Goal: Transaction & Acquisition: Purchase product/service

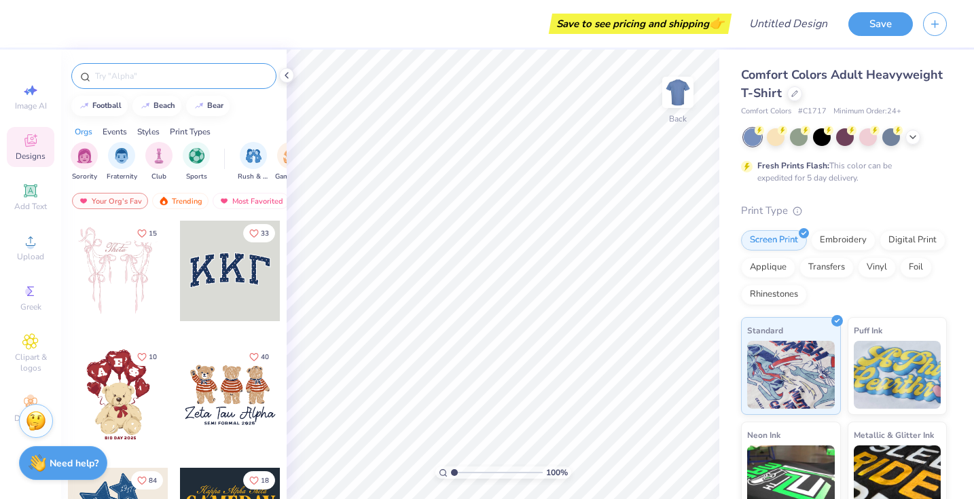
click at [189, 73] on input "text" at bounding box center [181, 76] width 174 height 14
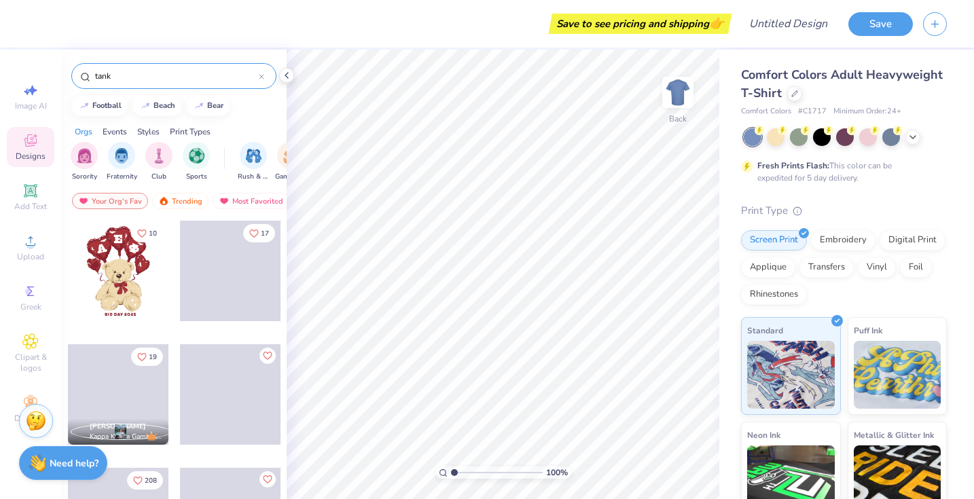
type input "tank"
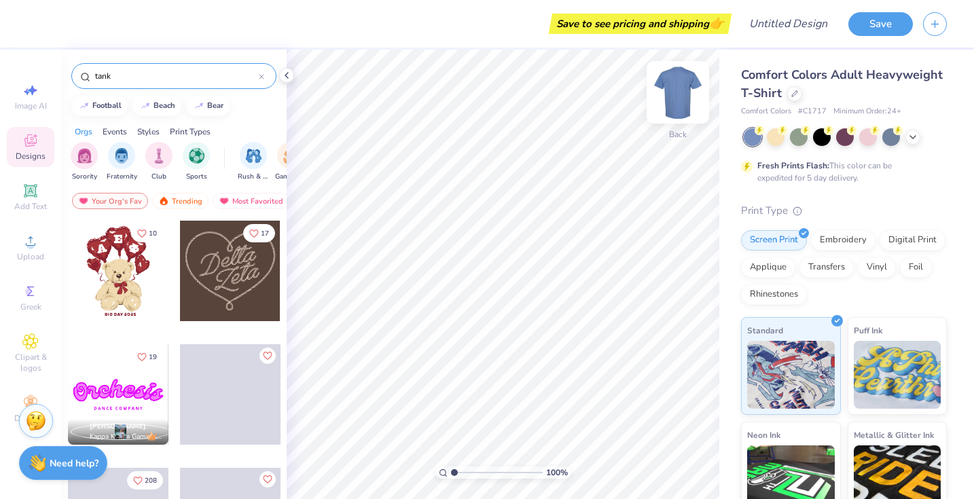
click at [677, 107] on img at bounding box center [678, 92] width 54 height 54
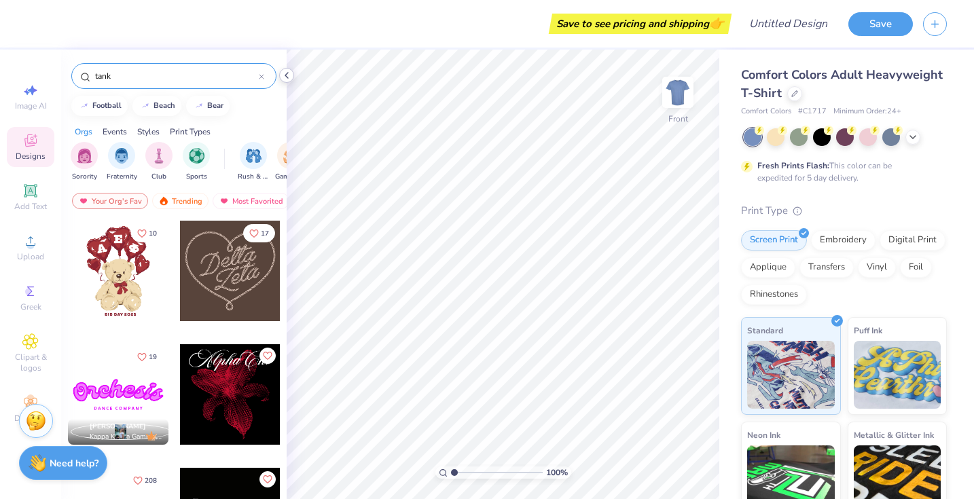
click at [286, 77] on icon at bounding box center [286, 75] width 11 height 11
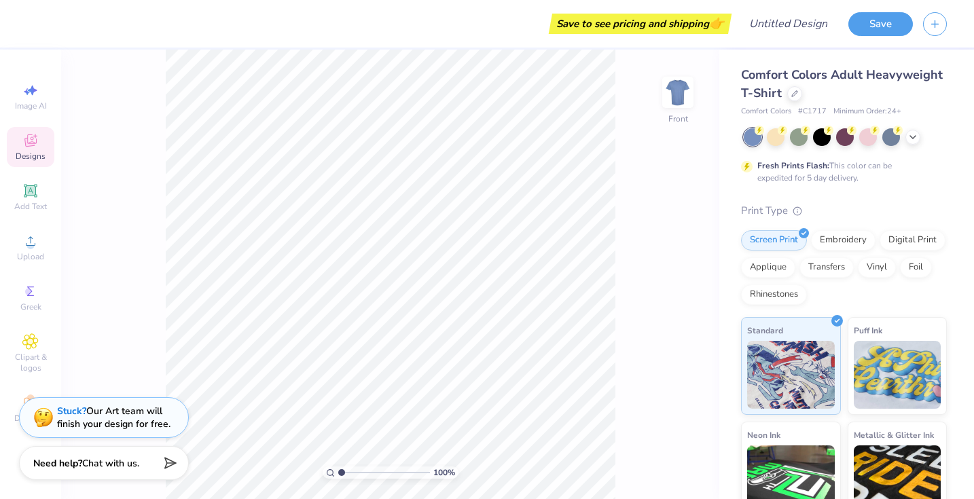
click at [727, 46] on div "Save to see pricing and shipping 👉" at bounding box center [382, 24] width 691 height 48
click at [660, 18] on div "Save to see pricing and shipping 👉" at bounding box center [640, 24] width 176 height 20
click at [810, 28] on input "Design Title" at bounding box center [805, 23] width 67 height 27
click at [927, 30] on button "button" at bounding box center [935, 22] width 24 height 24
click at [937, 24] on icon "button" at bounding box center [935, 22] width 12 height 12
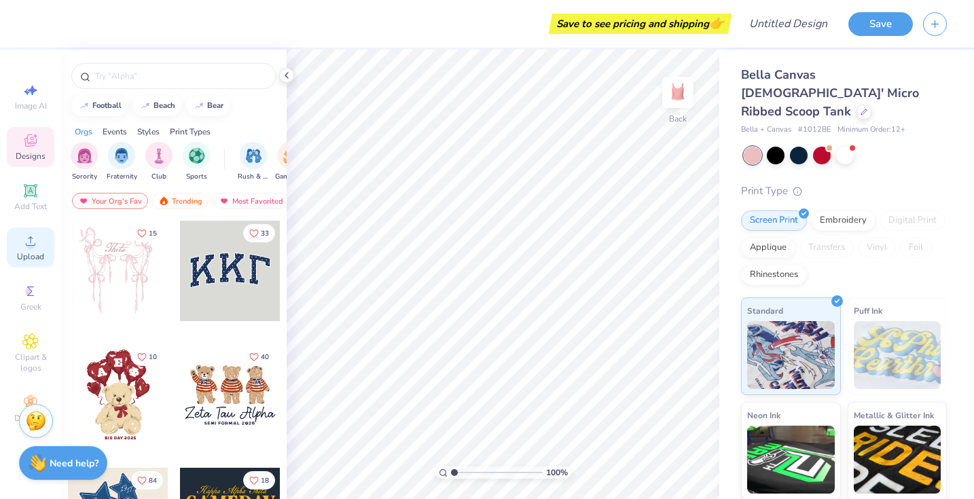
click at [26, 234] on icon at bounding box center [30, 241] width 16 height 16
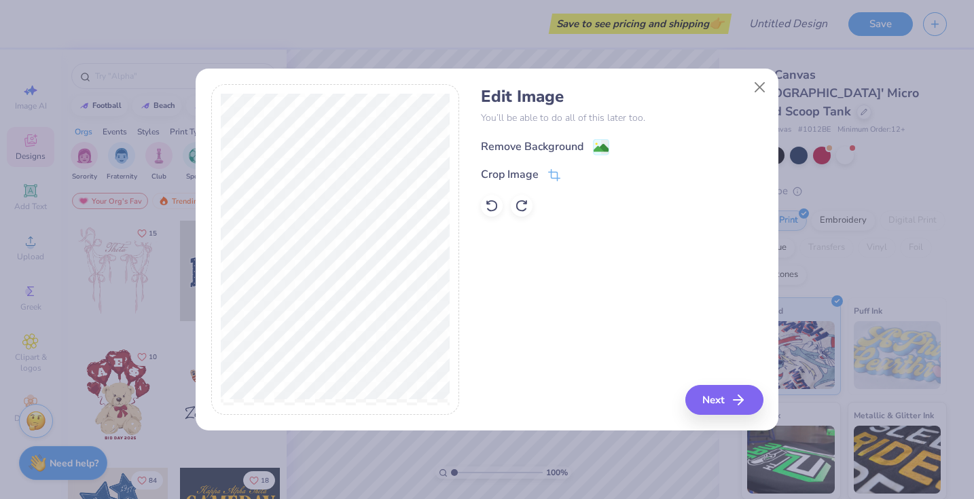
click at [594, 148] on rect at bounding box center [602, 147] width 16 height 16
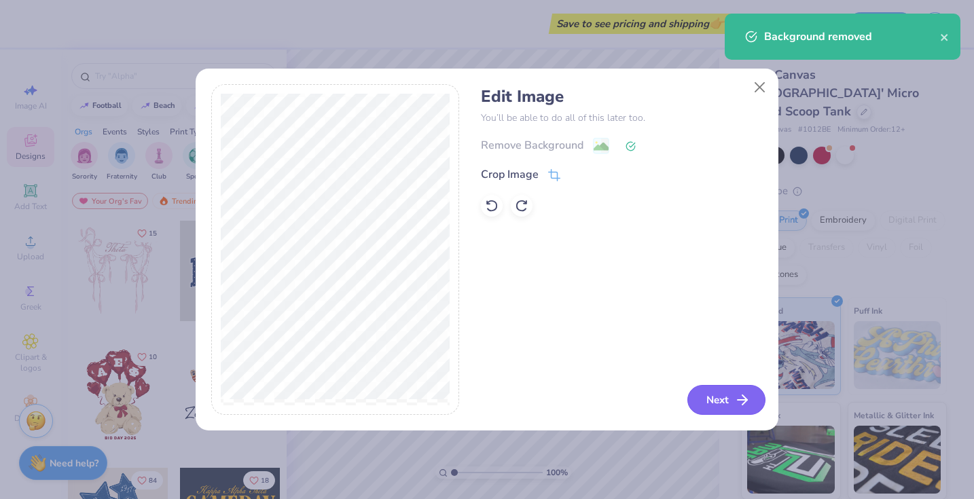
click at [708, 410] on button "Next" at bounding box center [726, 400] width 78 height 30
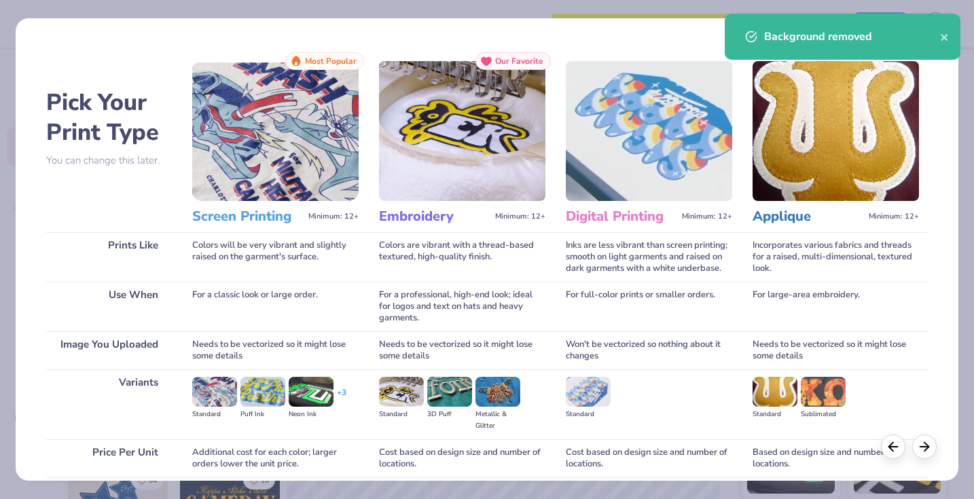
click at [276, 190] on img at bounding box center [275, 131] width 166 height 140
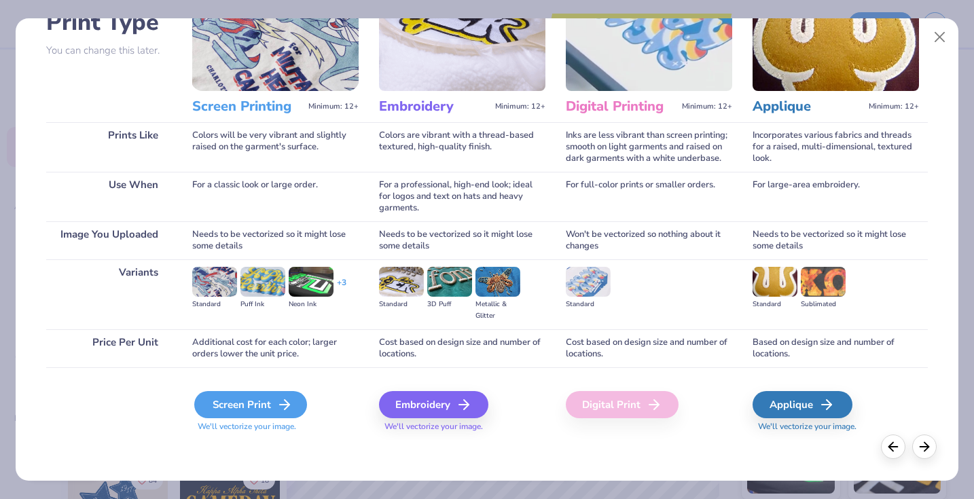
scroll to position [110, 0]
click at [211, 404] on div "Screen Print" at bounding box center [250, 404] width 113 height 27
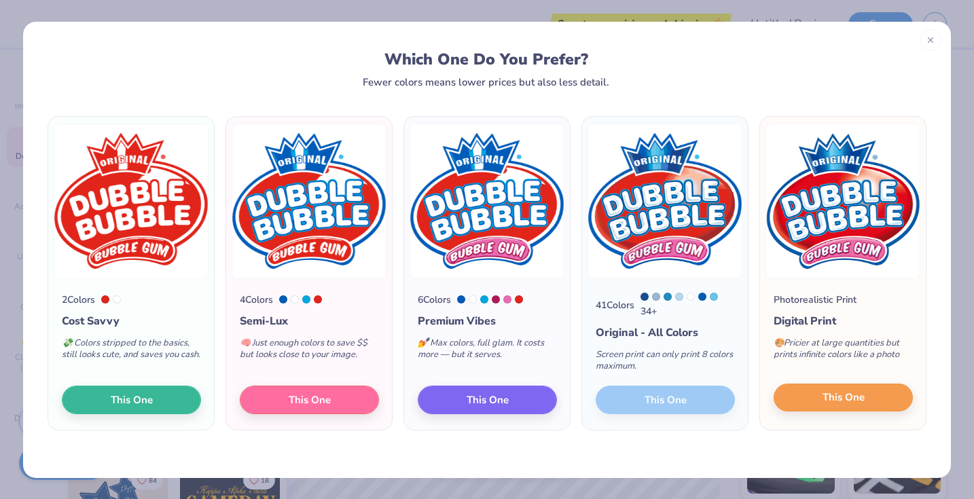
click at [806, 399] on button "This One" at bounding box center [843, 398] width 139 height 29
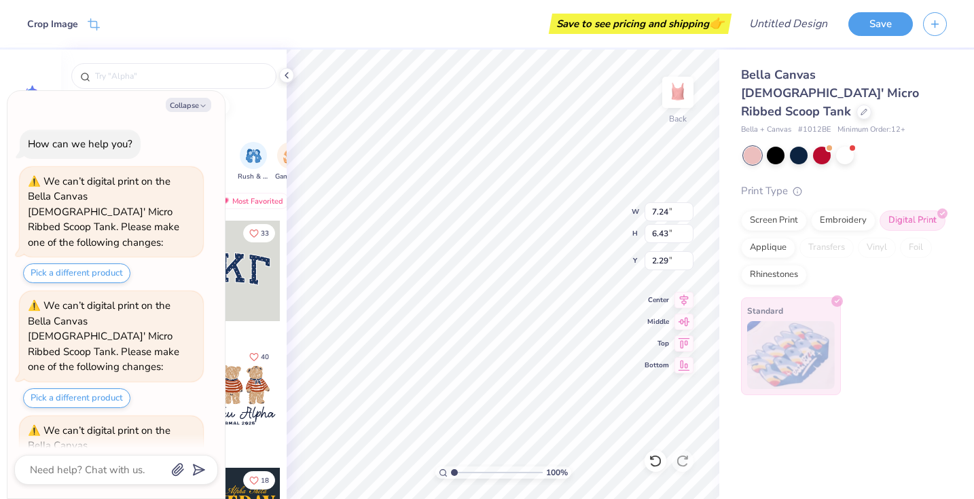
scroll to position [45, 0]
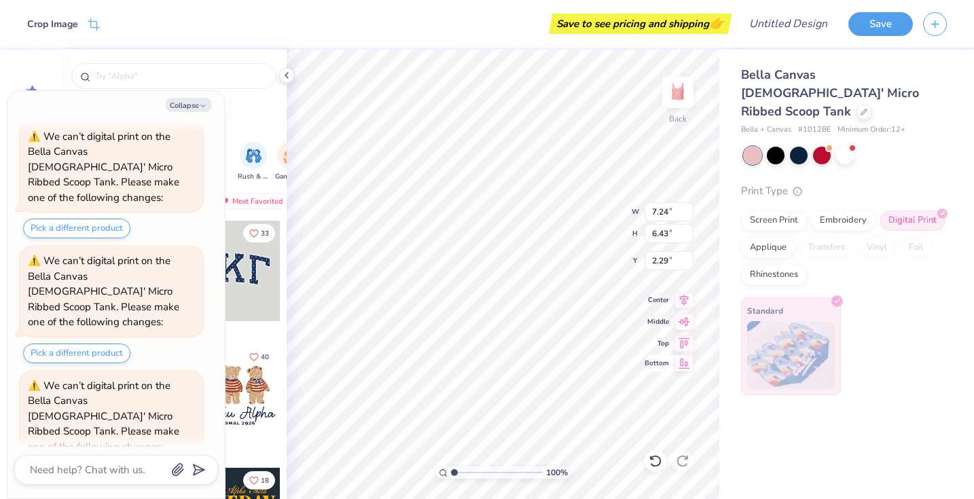
type textarea "x"
type input "3.62"
type input "3.22"
type input "5.50"
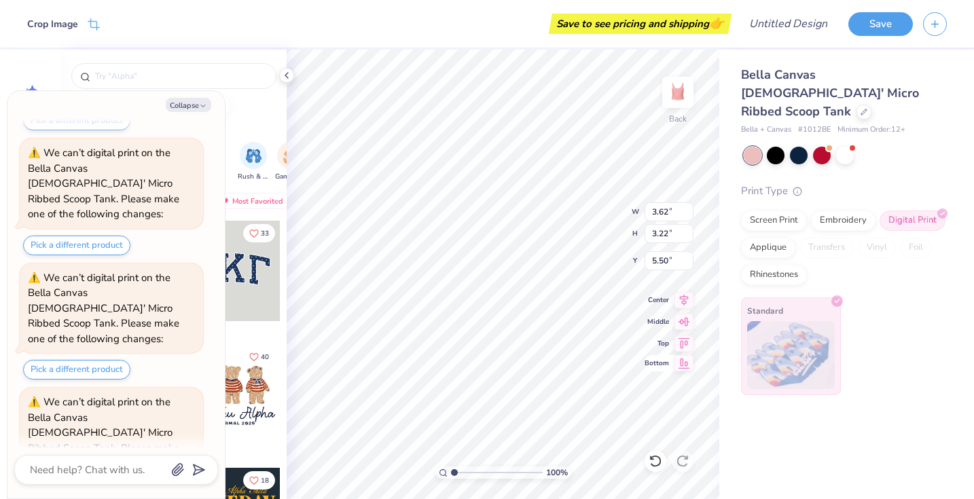
type textarea "x"
type input "0.50"
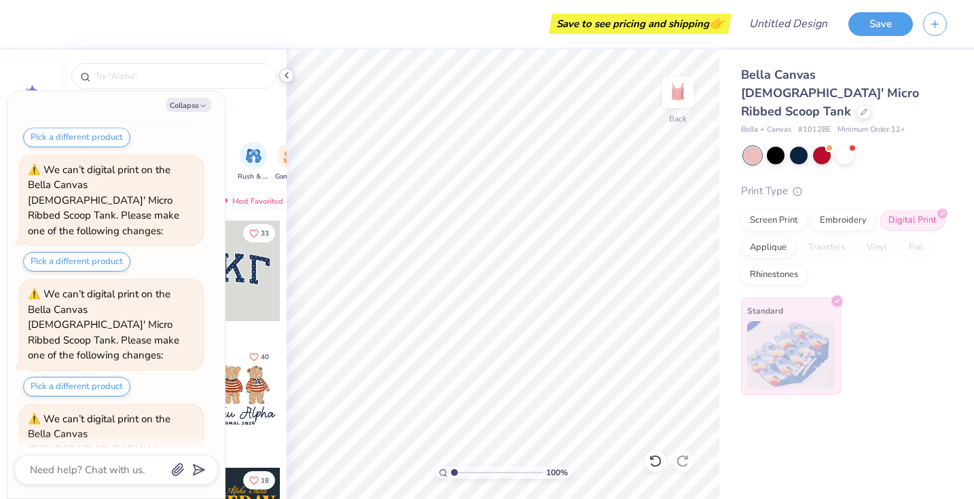
click at [287, 77] on icon at bounding box center [286, 75] width 11 height 11
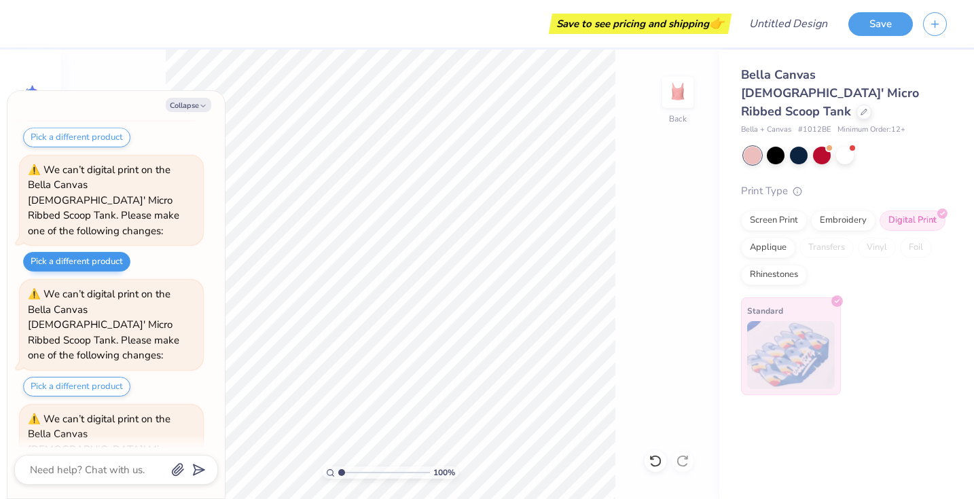
click at [102, 252] on button "Pick a different product" at bounding box center [76, 262] width 107 height 20
type textarea "x"
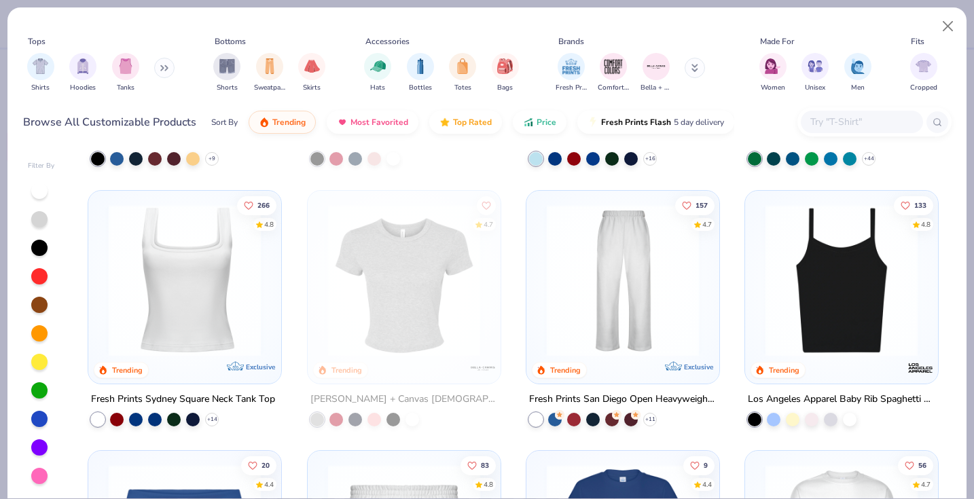
scroll to position [496, 0]
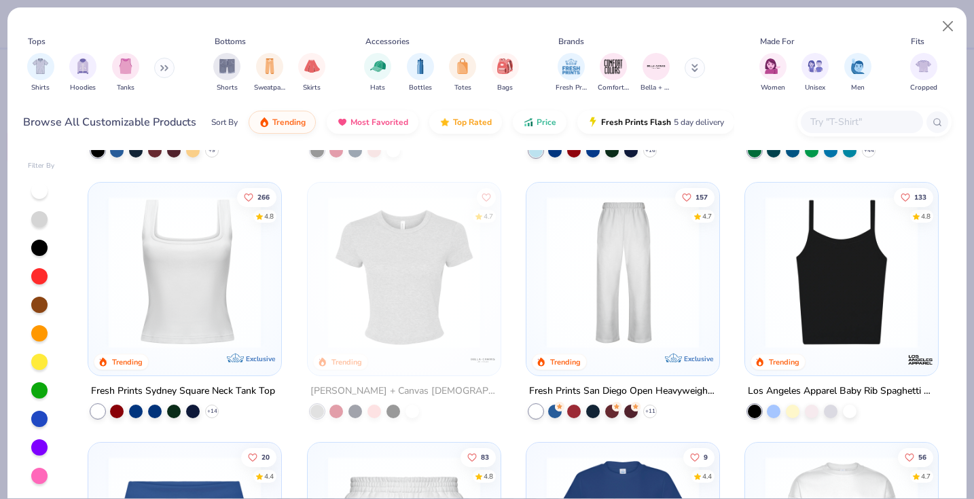
click at [878, 285] on img at bounding box center [842, 272] width 166 height 152
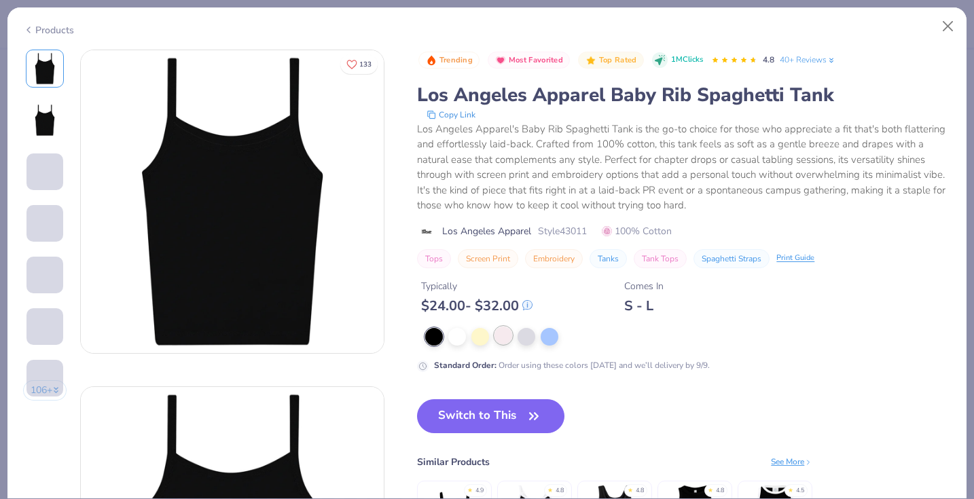
click at [507, 337] on div at bounding box center [504, 336] width 18 height 18
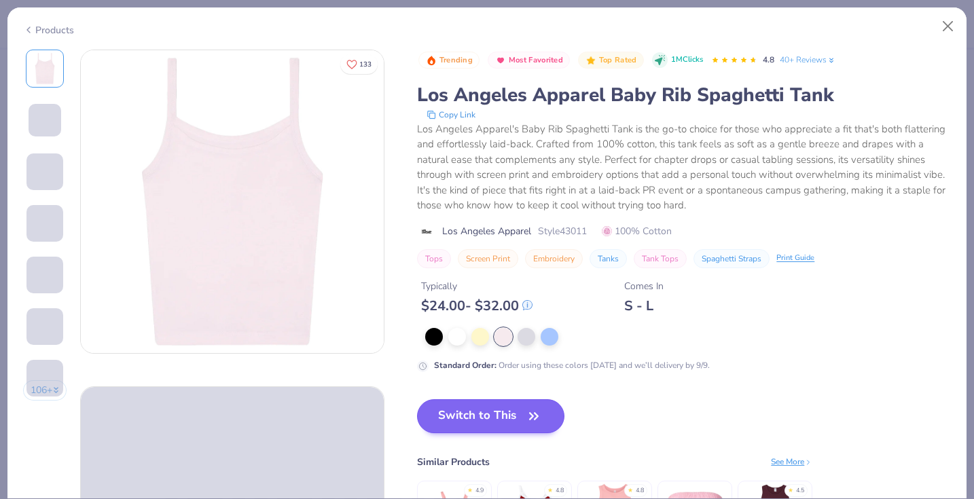
click at [486, 418] on button "Switch to This" at bounding box center [490, 416] width 147 height 34
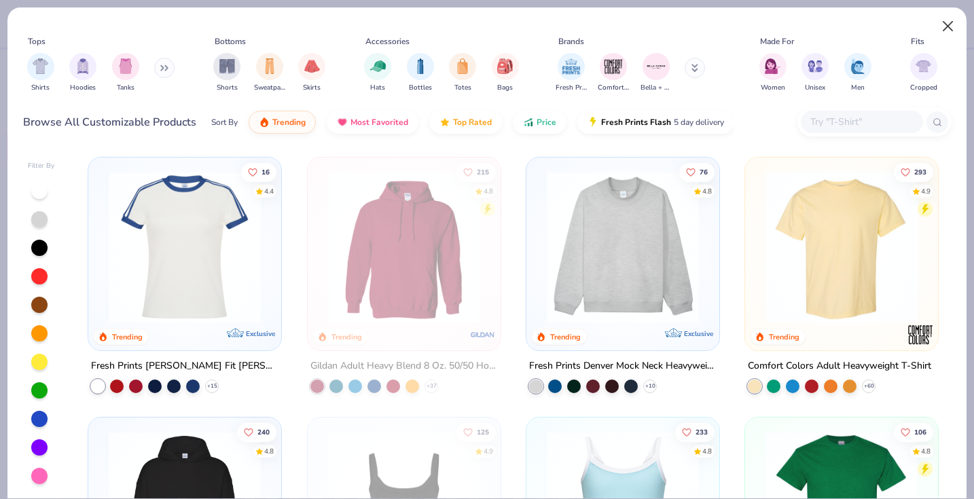
click at [947, 25] on button "Close" at bounding box center [948, 27] width 26 height 26
click at [949, 26] on button "Close" at bounding box center [948, 27] width 26 height 26
click at [954, 23] on button "Close" at bounding box center [948, 27] width 26 height 26
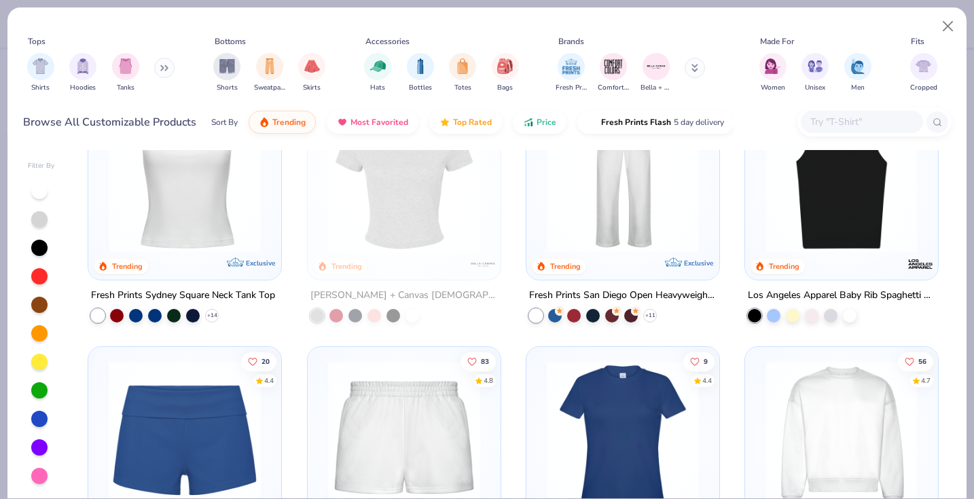
scroll to position [590, 0]
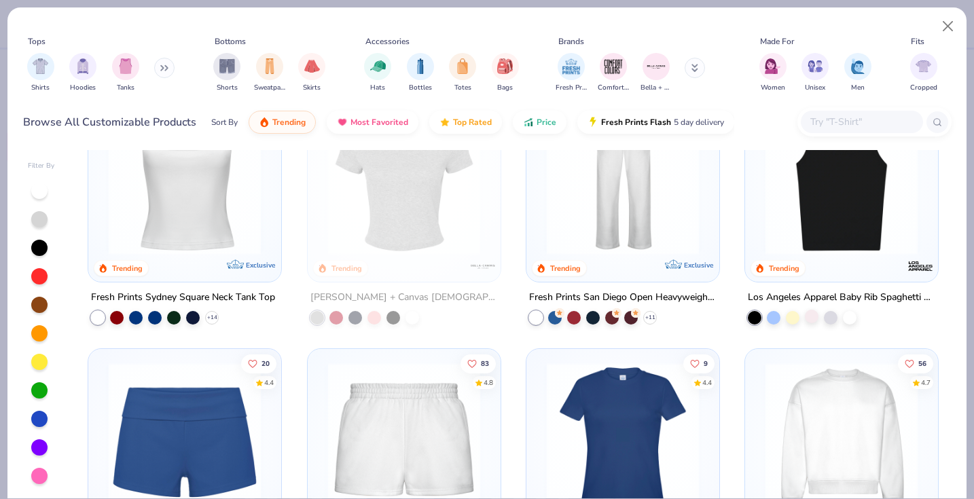
click at [811, 319] on div at bounding box center [812, 317] width 14 height 14
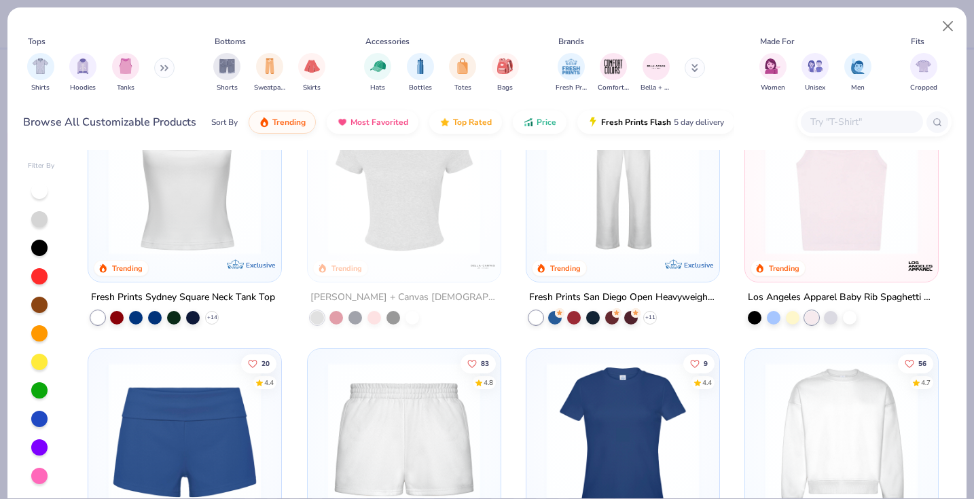
click at [818, 246] on img at bounding box center [842, 178] width 166 height 152
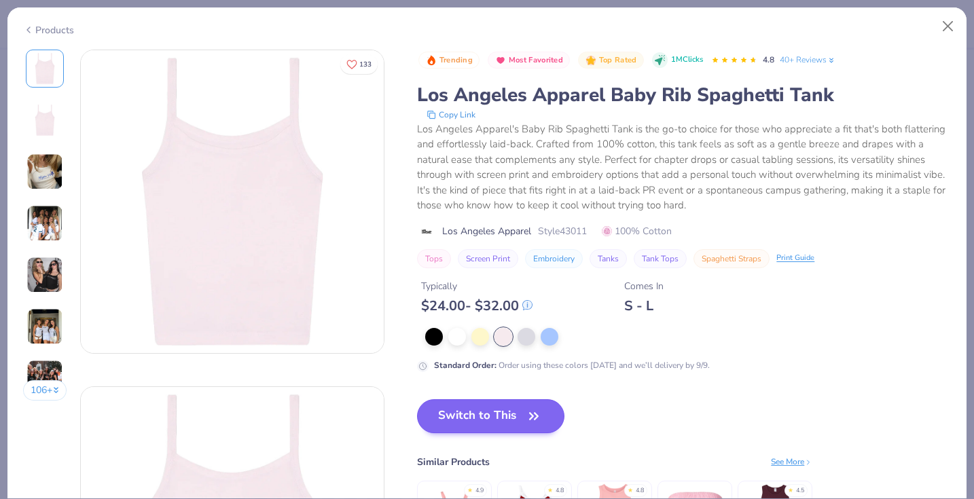
click at [489, 423] on button "Switch to This" at bounding box center [490, 416] width 147 height 34
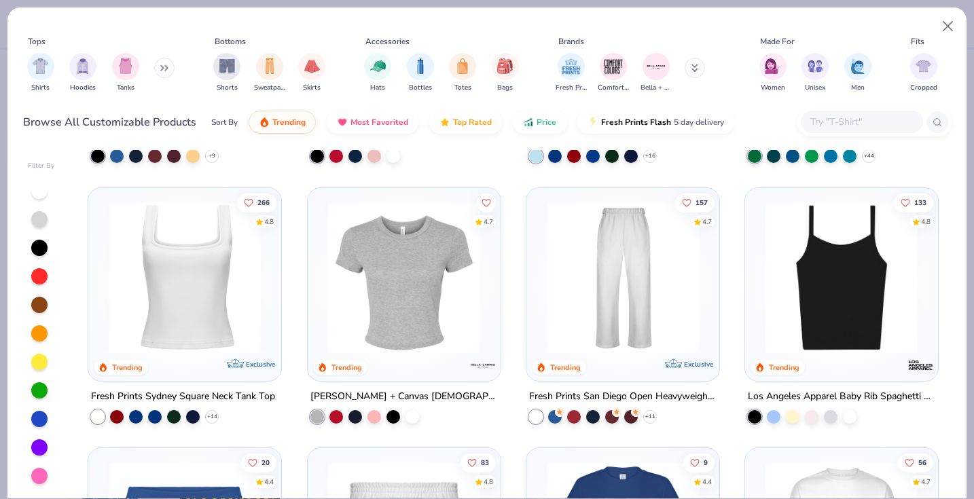
scroll to position [486, 0]
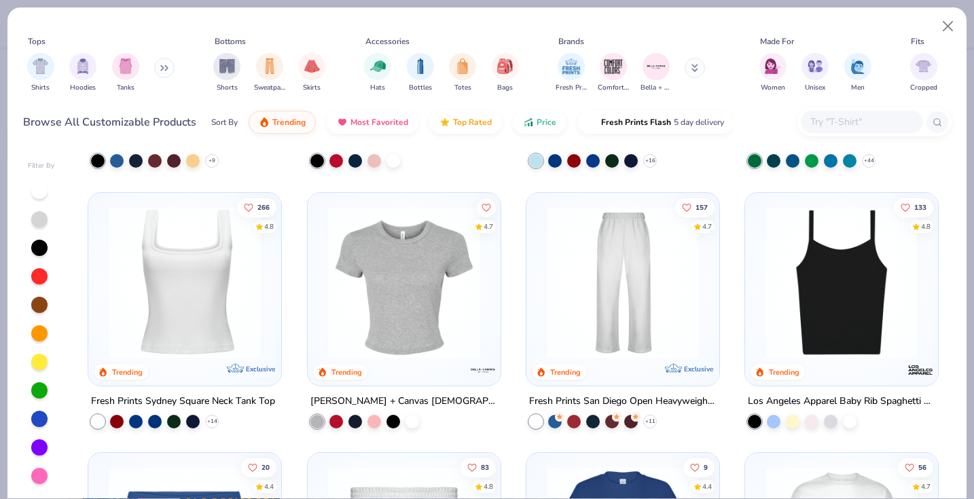
click at [817, 309] on img at bounding box center [842, 282] width 166 height 152
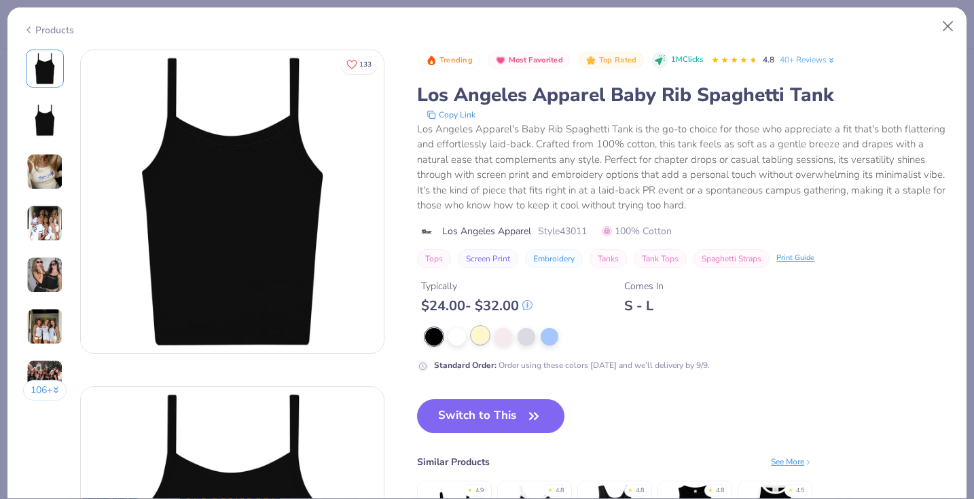
click at [487, 338] on div at bounding box center [480, 336] width 18 height 18
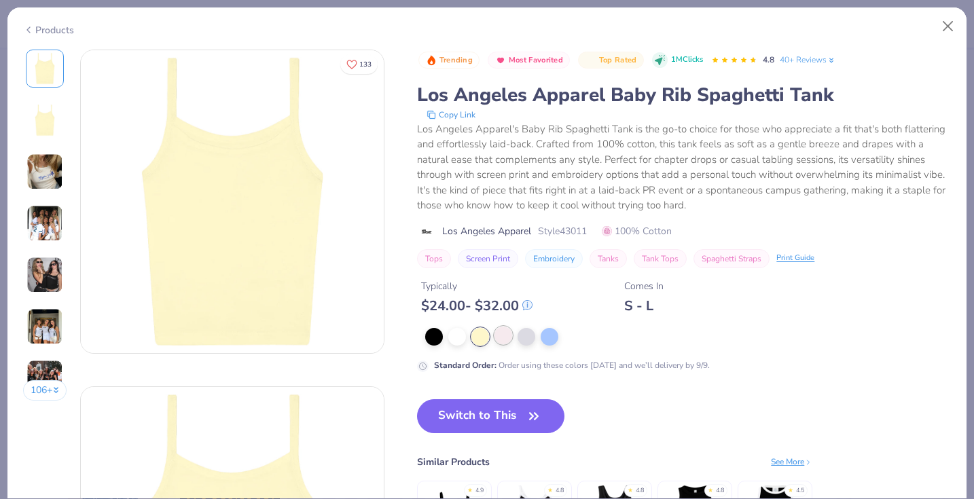
click at [497, 335] on div at bounding box center [504, 336] width 18 height 18
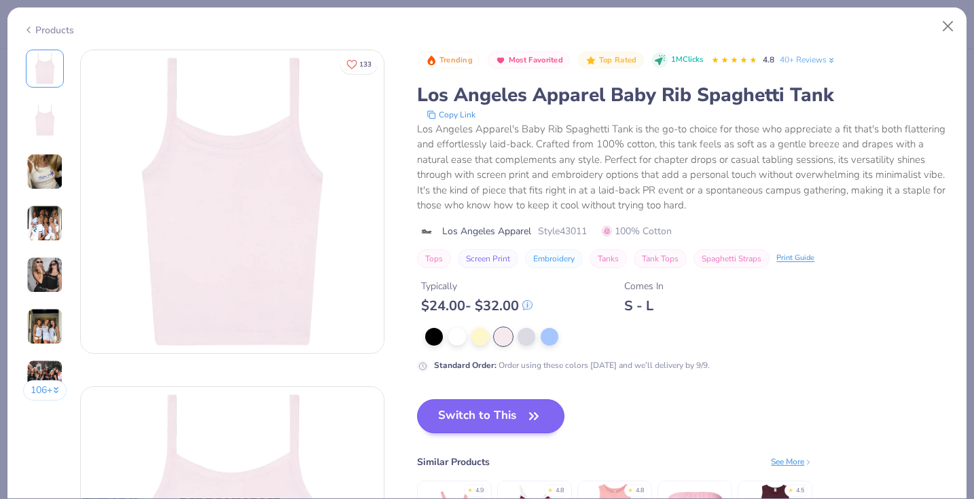
click at [499, 417] on button "Switch to This" at bounding box center [490, 416] width 147 height 34
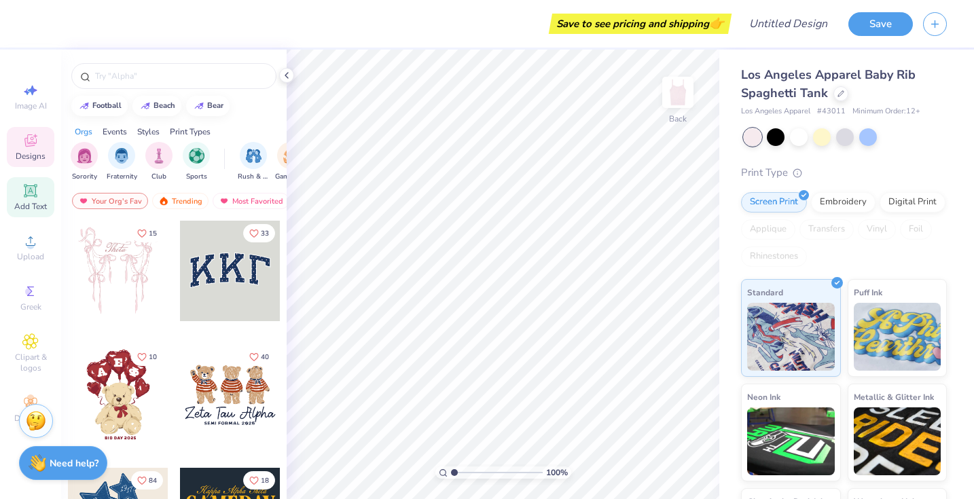
click at [20, 184] on div "Add Text" at bounding box center [31, 197] width 48 height 40
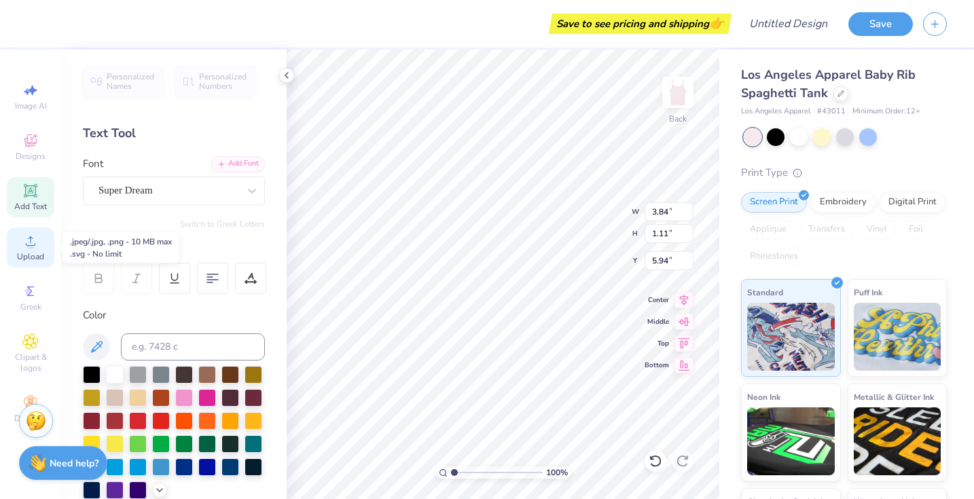
click at [33, 243] on circle at bounding box center [29, 245] width 7 height 7
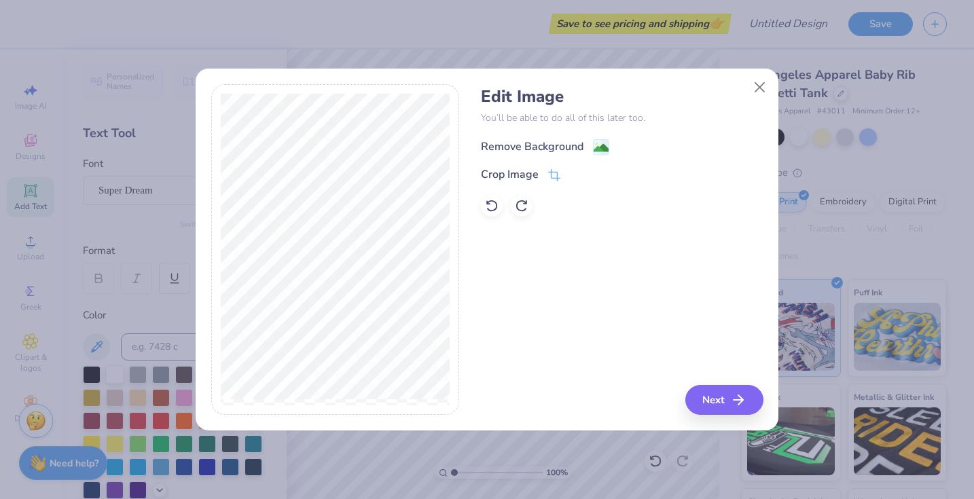
click at [596, 149] on image at bounding box center [601, 148] width 15 height 15
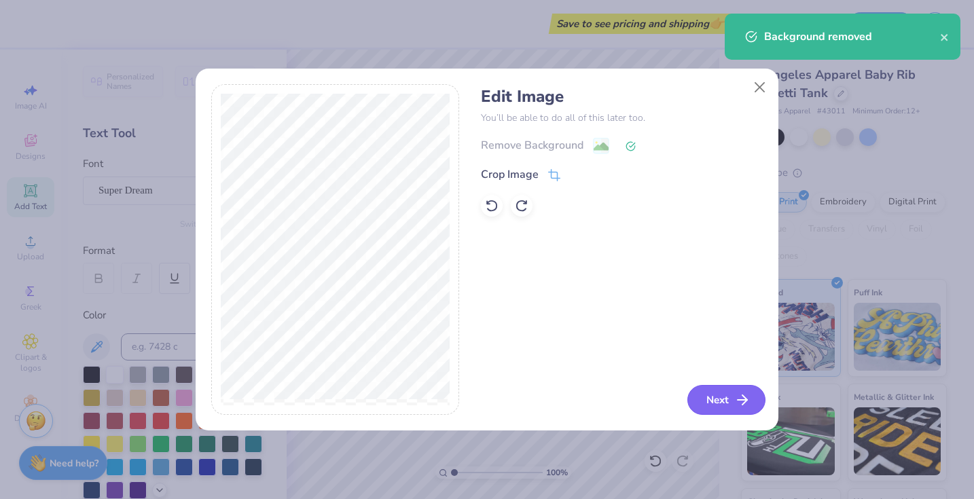
click at [715, 406] on button "Next" at bounding box center [726, 400] width 78 height 30
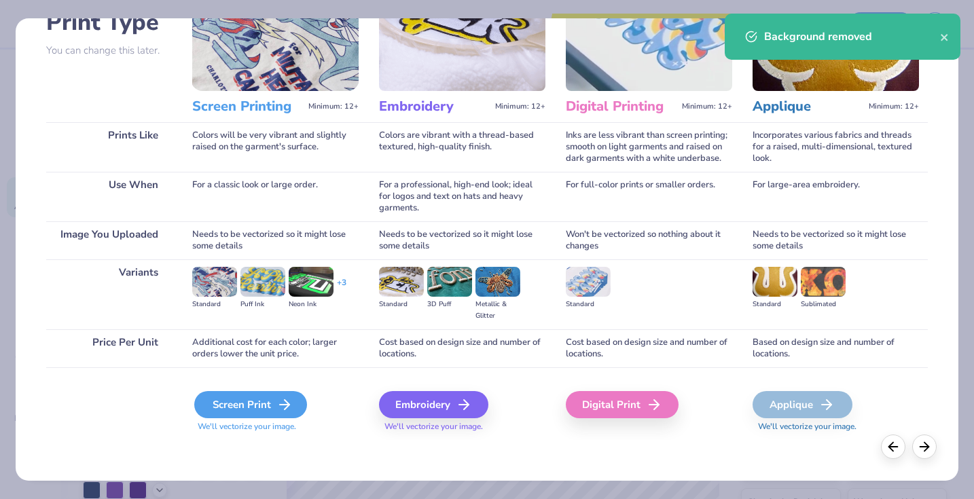
scroll to position [110, 0]
click at [247, 401] on div "Screen Print" at bounding box center [250, 404] width 113 height 27
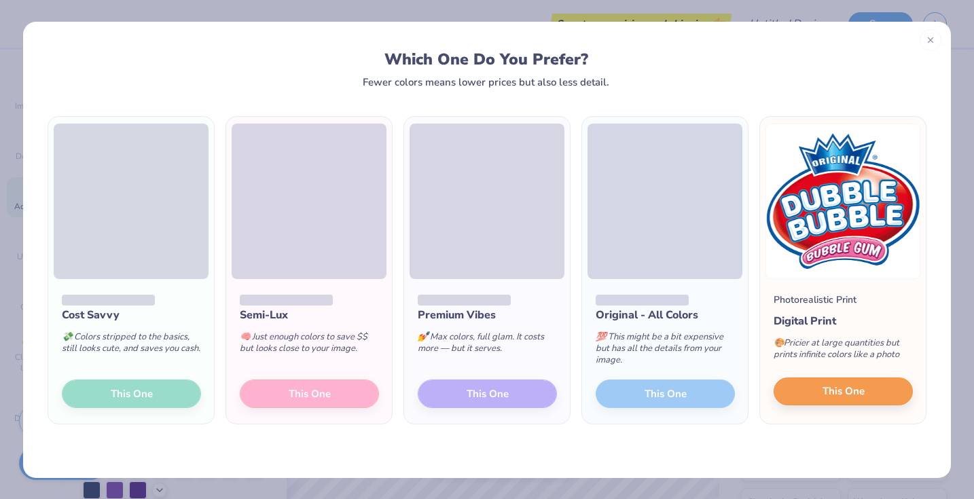
click at [802, 393] on button "This One" at bounding box center [843, 392] width 139 height 29
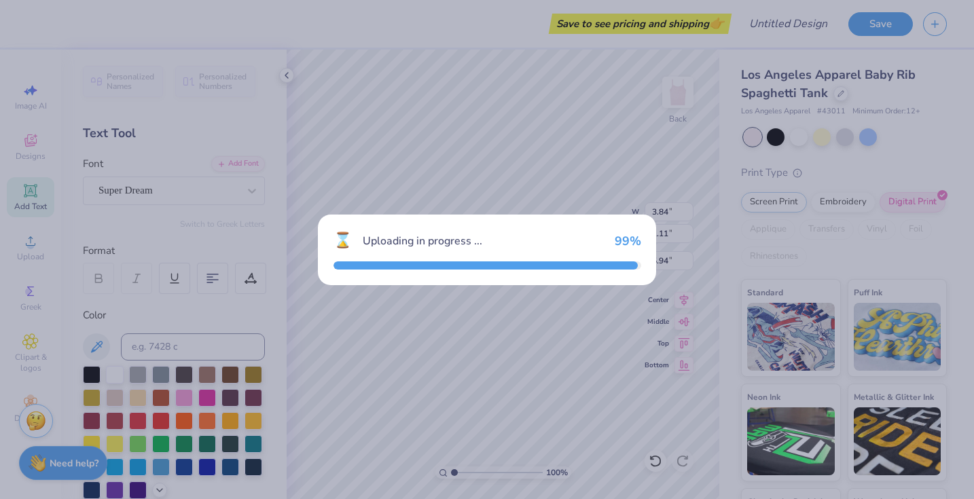
type input "6.51"
type input "5.78"
type input "3.61"
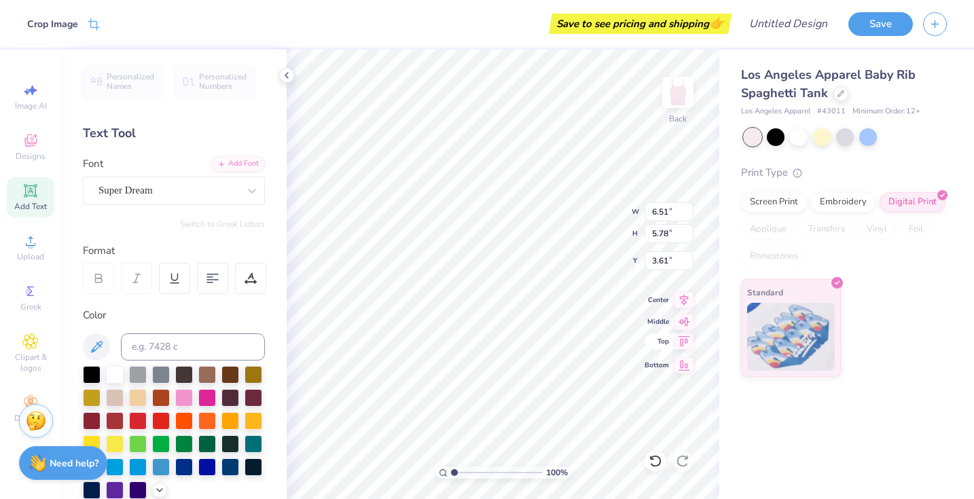
type input "3.79"
type input "3.36"
type input "1.01"
type textarea "l"
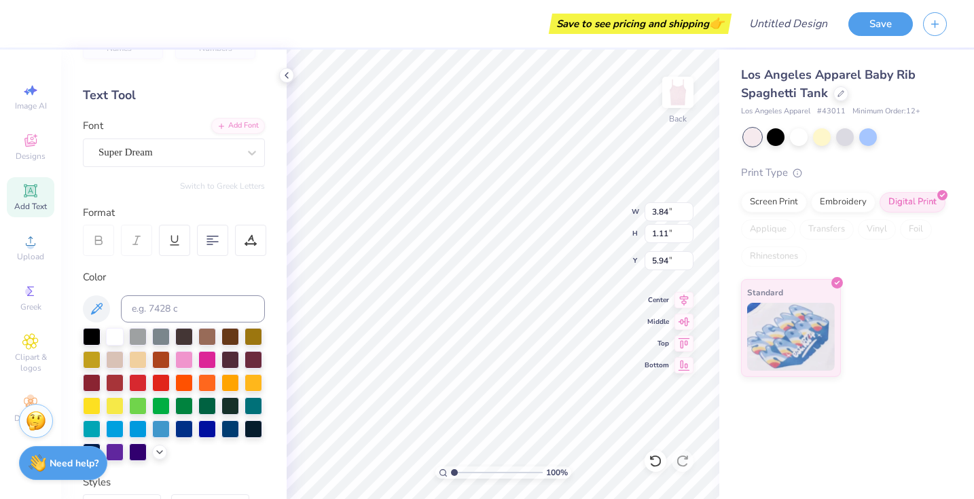
scroll to position [39, 0]
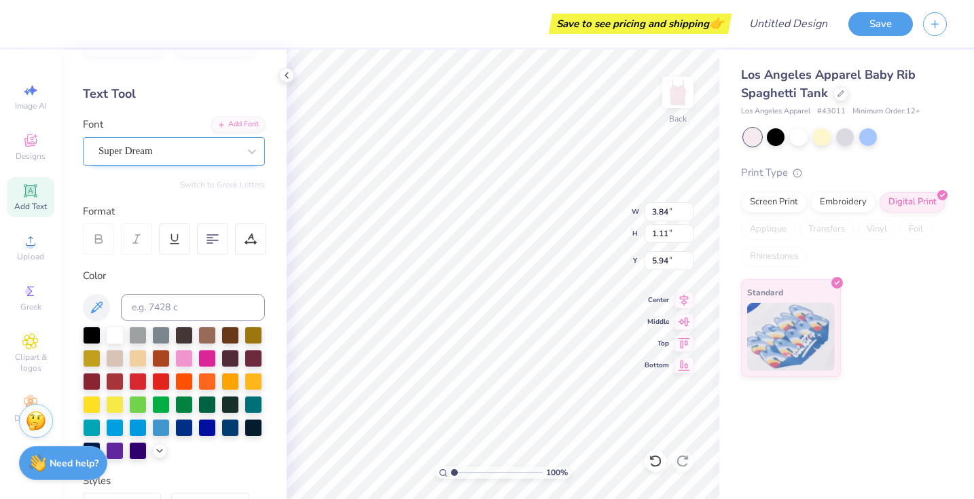
type textarea "Little"
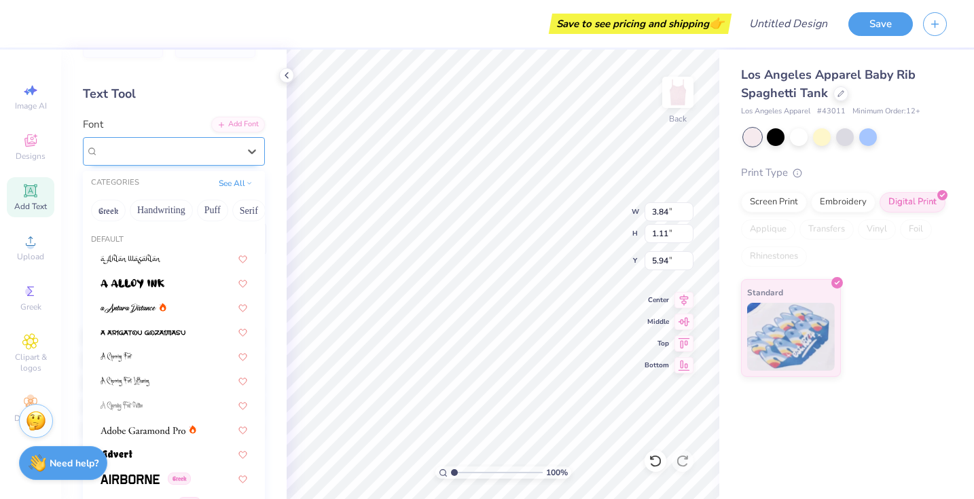
click at [175, 152] on div "Super Dream" at bounding box center [168, 151] width 143 height 21
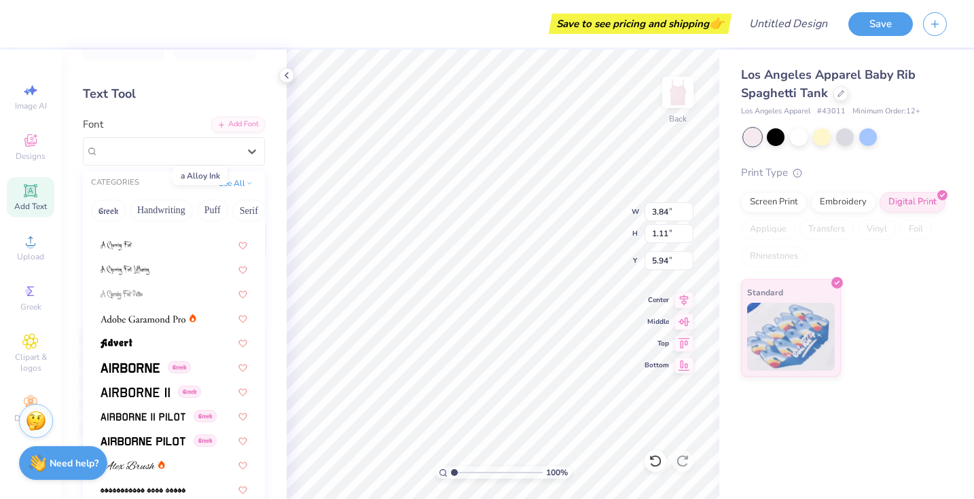
scroll to position [115, 0]
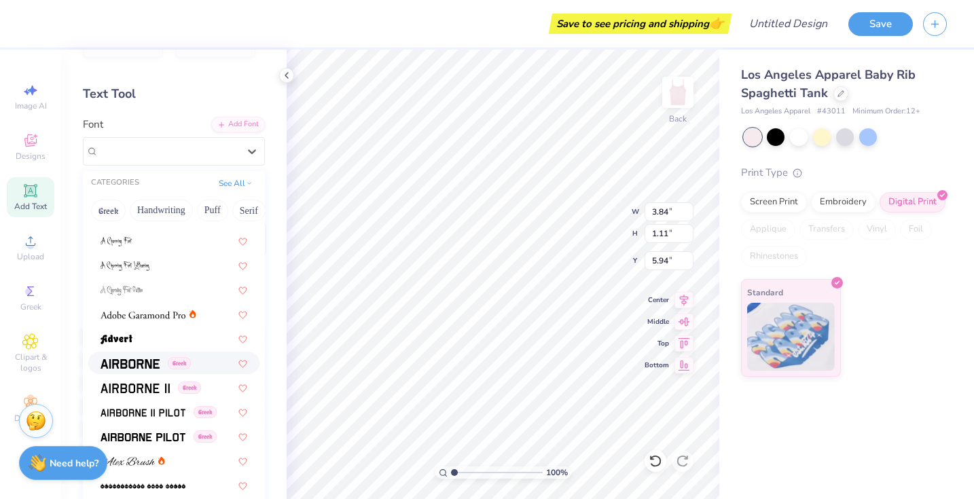
click at [118, 364] on img at bounding box center [130, 364] width 59 height 10
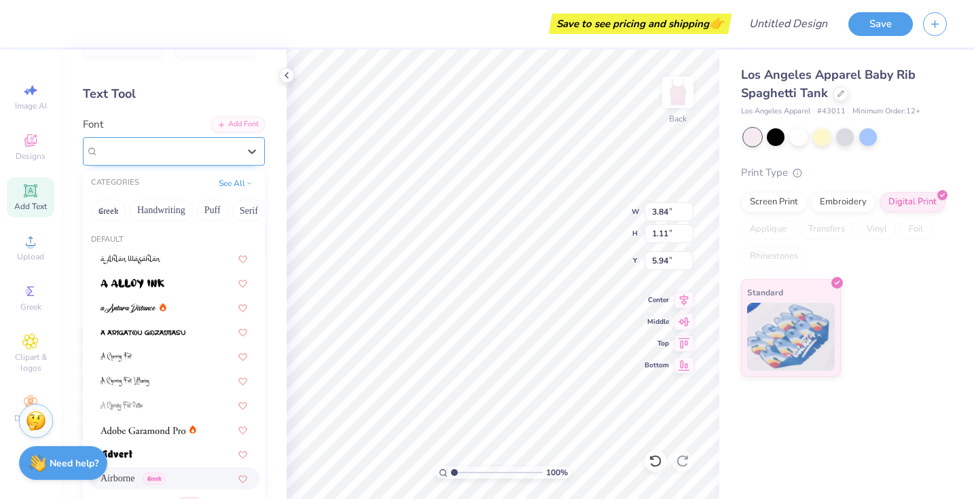
click at [147, 159] on div at bounding box center [168, 151] width 140 height 18
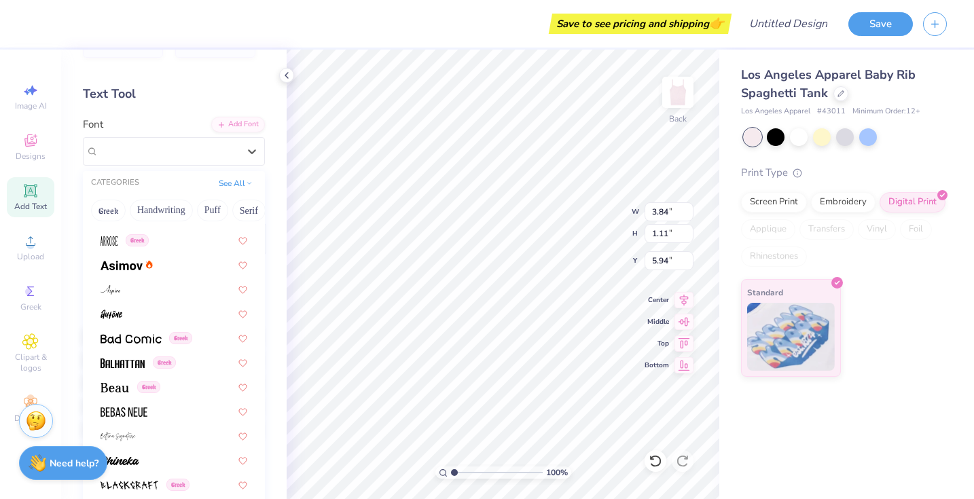
scroll to position [481, 0]
click at [148, 275] on div at bounding box center [173, 266] width 171 height 22
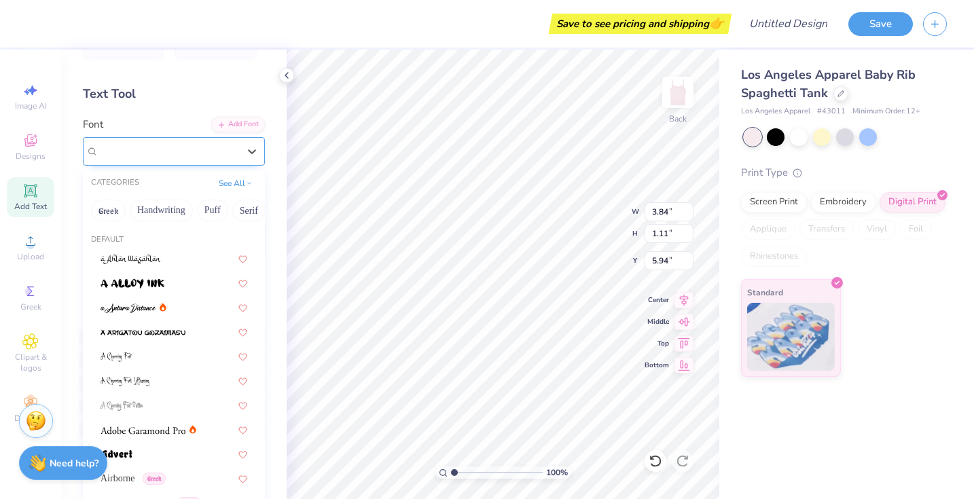
drag, startPoint x: 177, startPoint y: 142, endPoint x: 177, endPoint y: 154, distance: 12.2
click at [177, 142] on div at bounding box center [168, 151] width 140 height 18
click at [147, 293] on div at bounding box center [173, 283] width 171 height 22
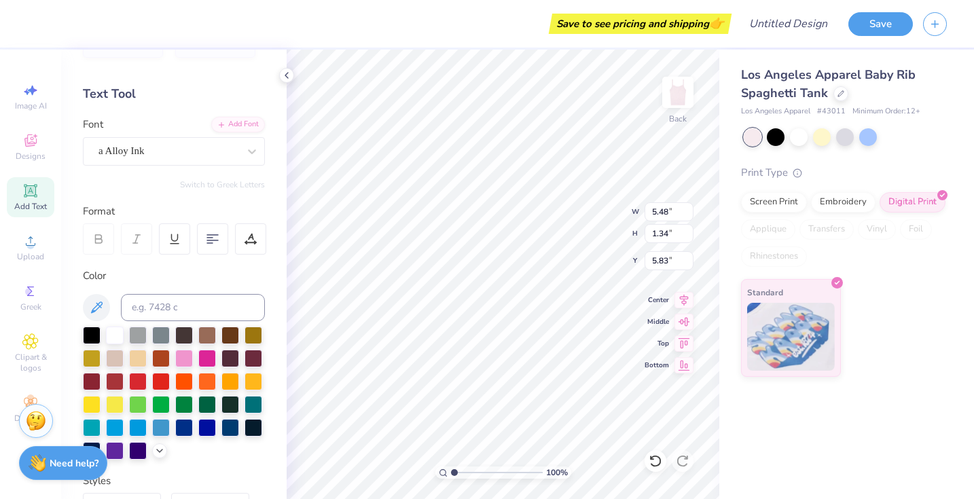
type input "4.60"
type input "4.36"
type input "1.06"
type input "4.91"
click at [212, 158] on div "a Alloy Ink" at bounding box center [168, 151] width 143 height 21
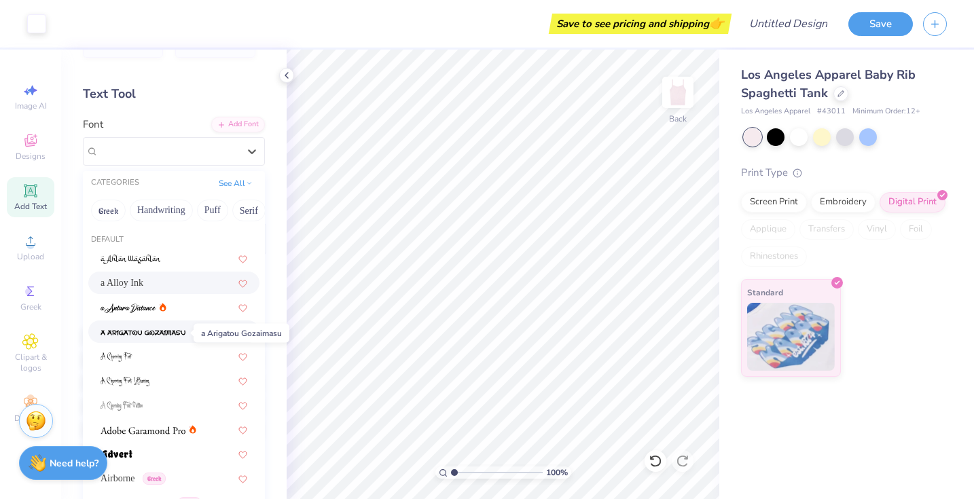
scroll to position [19, 0]
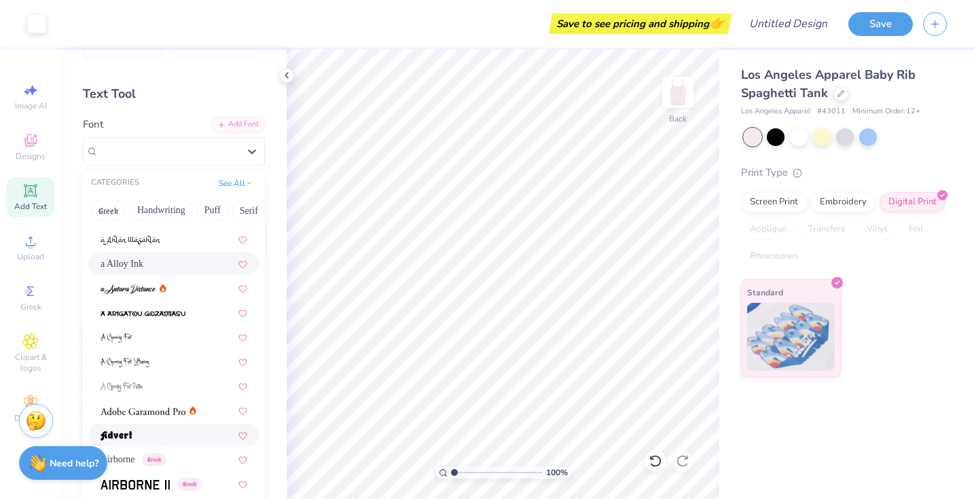
click at [162, 430] on div at bounding box center [174, 435] width 147 height 14
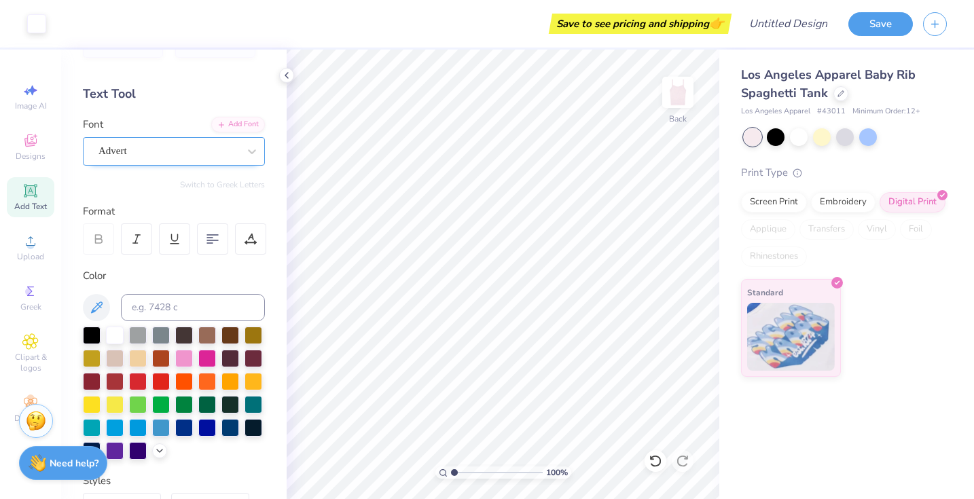
drag, startPoint x: 201, startPoint y: 154, endPoint x: 201, endPoint y: 162, distance: 7.5
click at [201, 154] on div "Advert" at bounding box center [168, 151] width 143 height 21
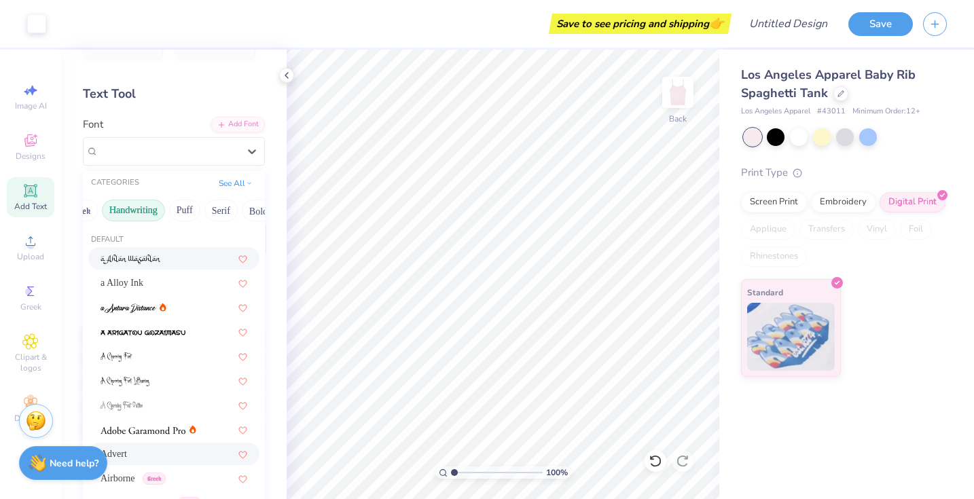
scroll to position [0, 35]
click at [171, 217] on button "Puff" at bounding box center [177, 211] width 31 height 22
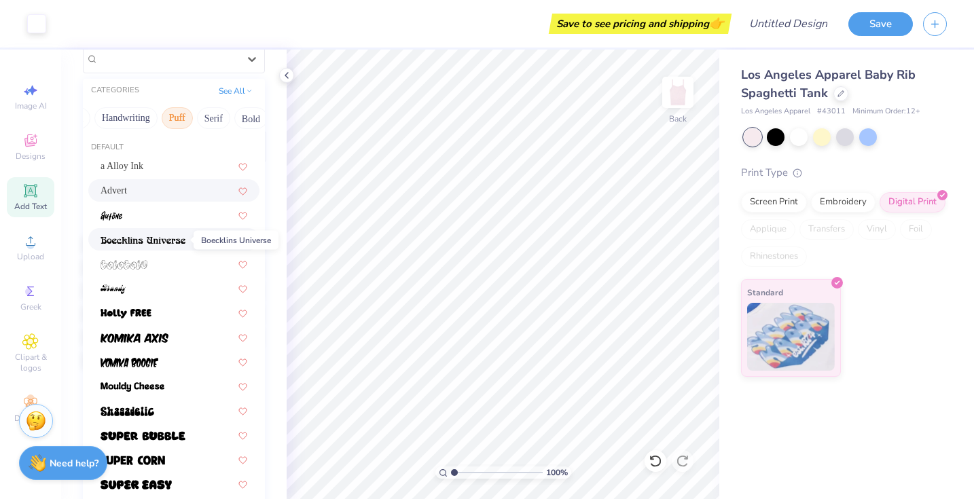
scroll to position [132, 0]
click at [155, 316] on div at bounding box center [174, 312] width 147 height 14
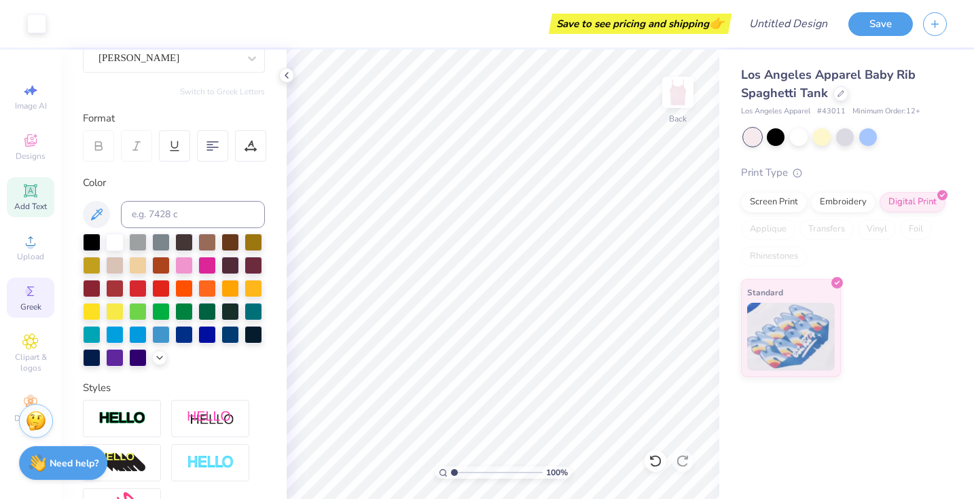
click at [28, 299] on icon at bounding box center [30, 291] width 16 height 16
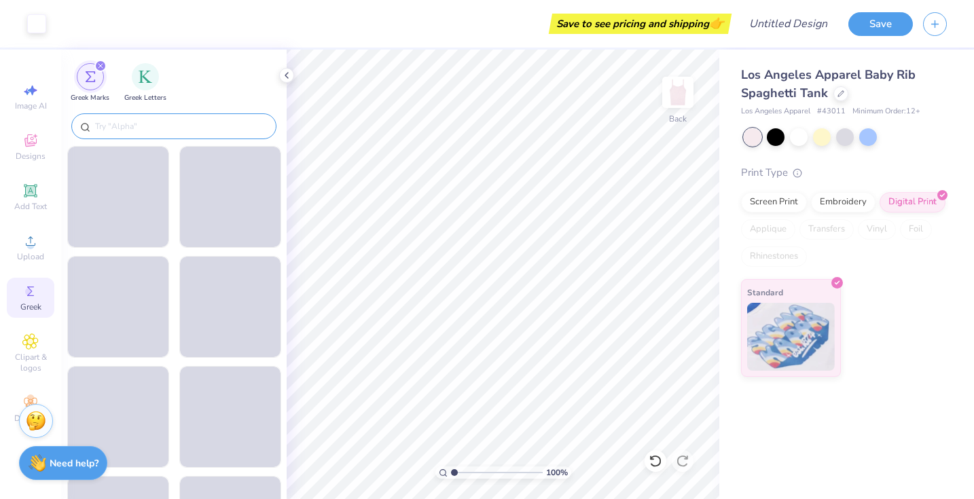
click at [108, 125] on input "text" at bounding box center [181, 127] width 174 height 14
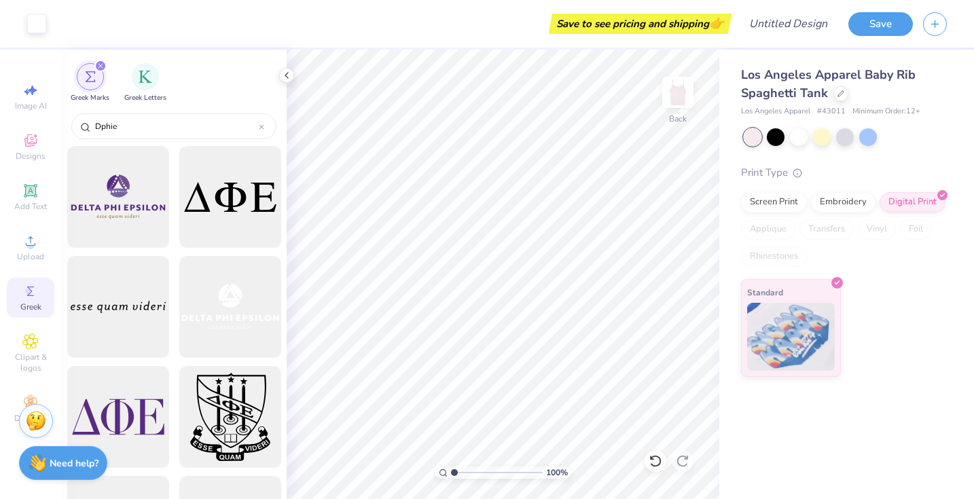
scroll to position [0, 0]
type input "Dphie"
click at [215, 230] on div at bounding box center [230, 197] width 112 height 112
type input "2.17"
type input "0.70"
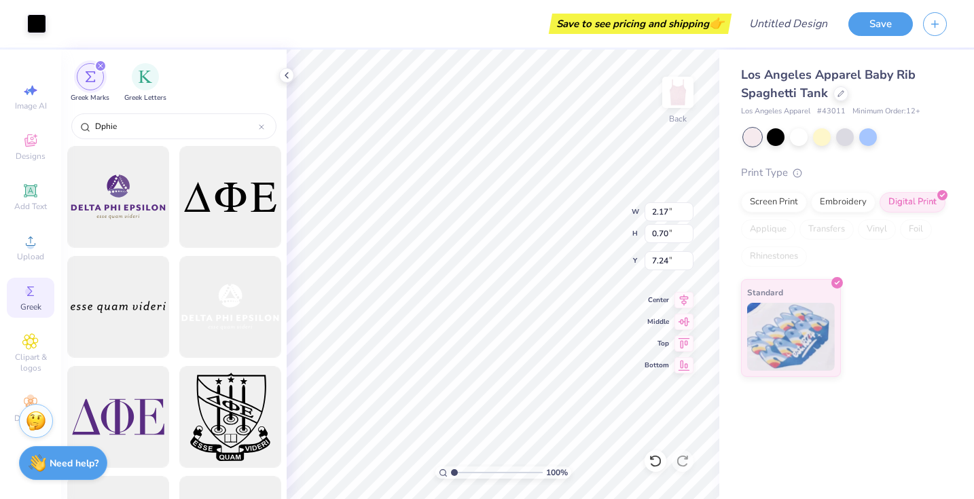
type input "6.50"
click at [683, 363] on icon at bounding box center [684, 363] width 19 height 16
type input "11.80"
click at [687, 323] on icon at bounding box center [684, 320] width 19 height 16
click at [687, 339] on icon at bounding box center [685, 341] width 12 height 10
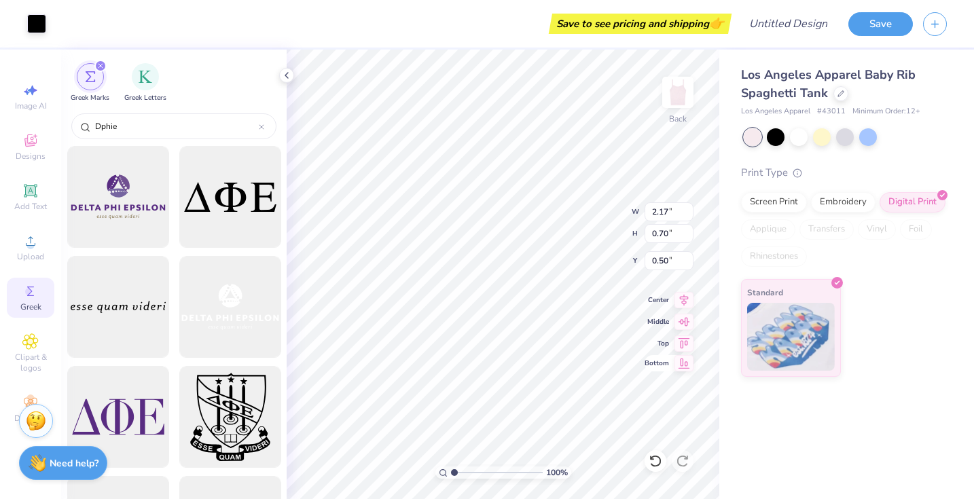
click at [686, 360] on icon at bounding box center [684, 363] width 19 height 16
click at [684, 317] on icon at bounding box center [684, 320] width 19 height 16
click at [683, 302] on icon at bounding box center [684, 298] width 9 height 12
click at [687, 361] on icon at bounding box center [684, 363] width 19 height 16
type input "11.80"
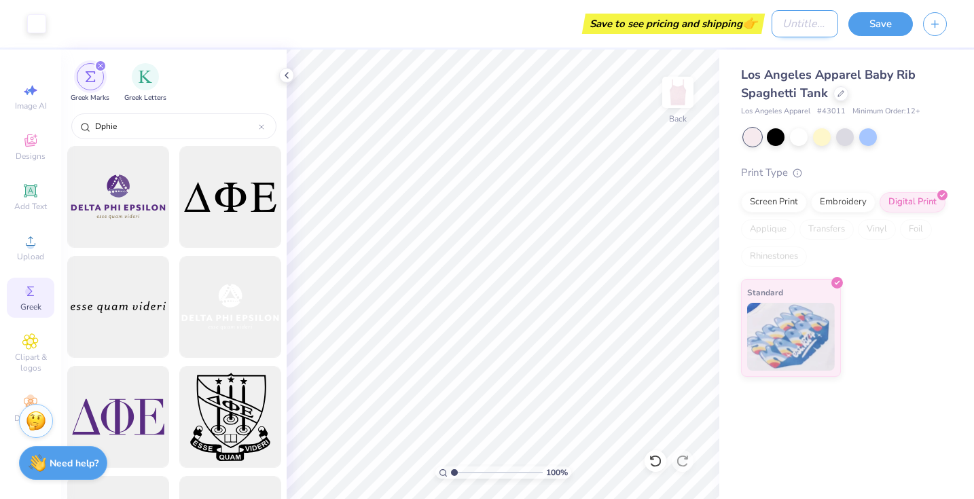
click at [804, 28] on input "Design Title" at bounding box center [805, 23] width 67 height 27
type input "big little"
click at [892, 15] on button "Save" at bounding box center [880, 22] width 65 height 24
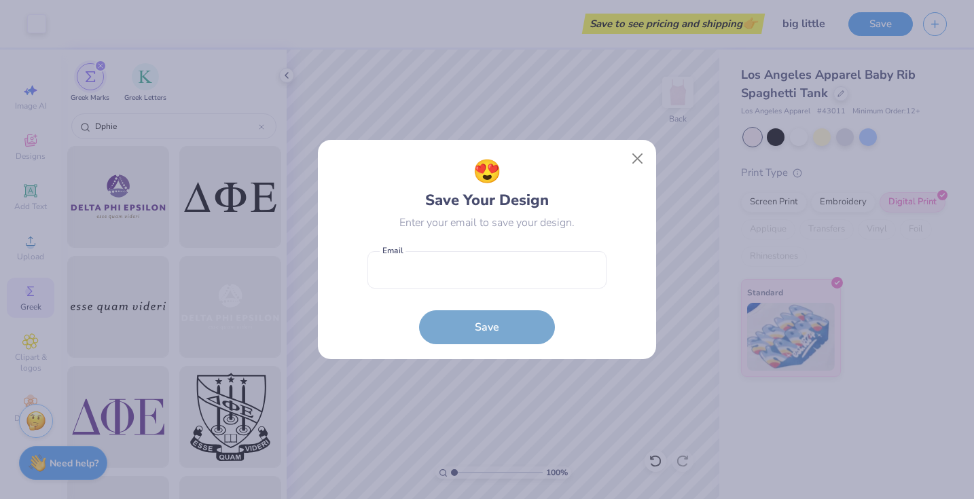
click at [539, 290] on form "Email is a required field Email Save" at bounding box center [487, 295] width 239 height 100
click at [541, 280] on input "email" at bounding box center [487, 269] width 239 height 37
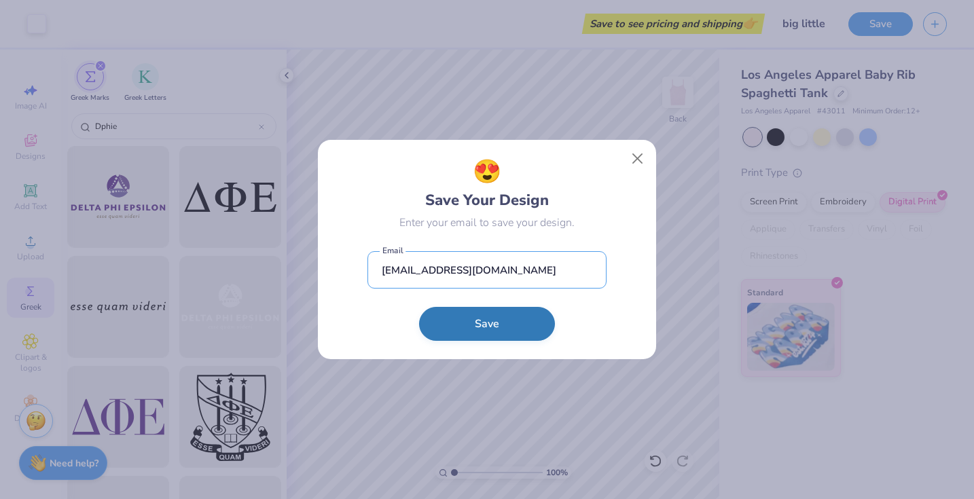
type input "annabellenapolitano@yahoo.com"
click at [531, 336] on button "Save" at bounding box center [487, 324] width 136 height 34
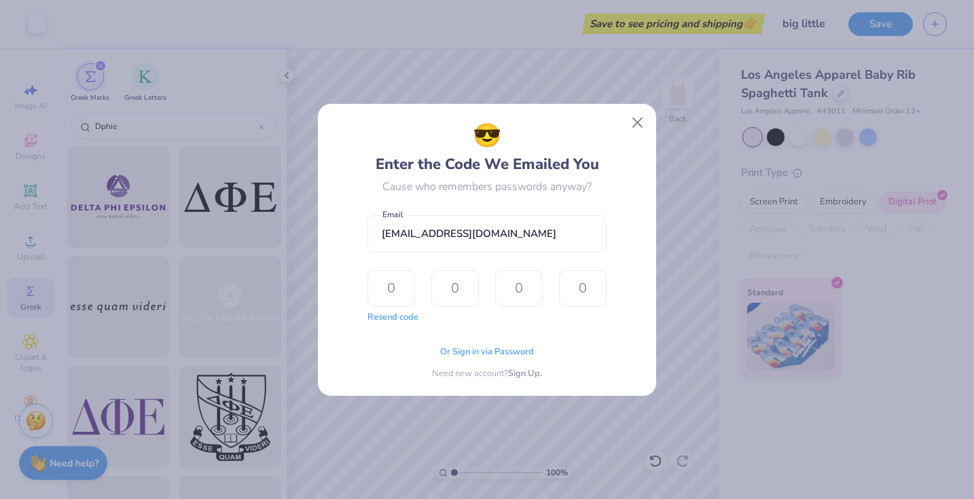
click at [566, 360] on div "Or Sign in via Password Need new account? Sign Up." at bounding box center [487, 359] width 239 height 43
click at [399, 315] on button "Resend code" at bounding box center [393, 316] width 51 height 14
click at [643, 124] on button "Close" at bounding box center [638, 122] width 26 height 26
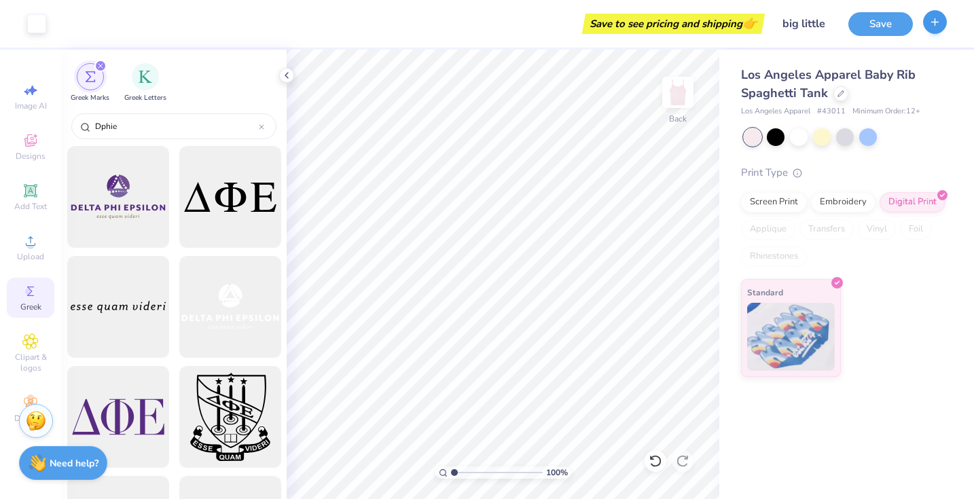
click at [927, 31] on button "button" at bounding box center [935, 22] width 24 height 24
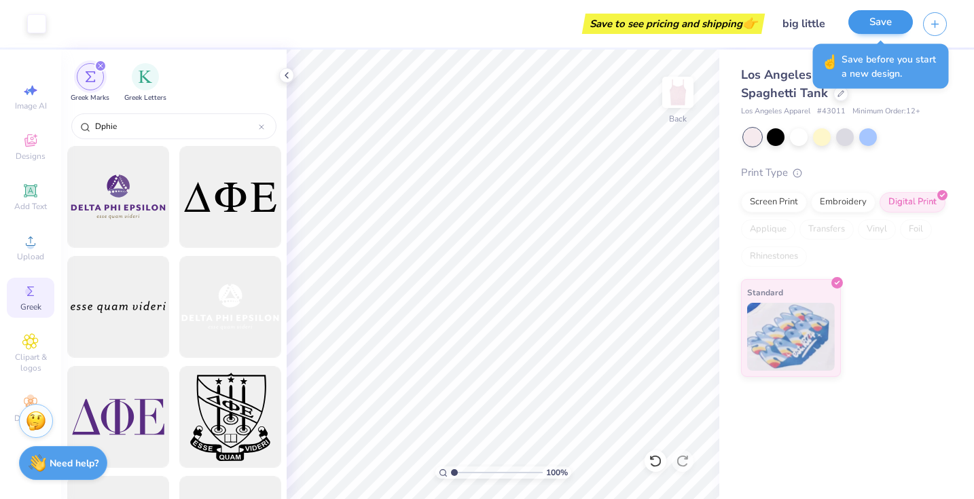
click at [876, 26] on button "Save" at bounding box center [880, 22] width 65 height 24
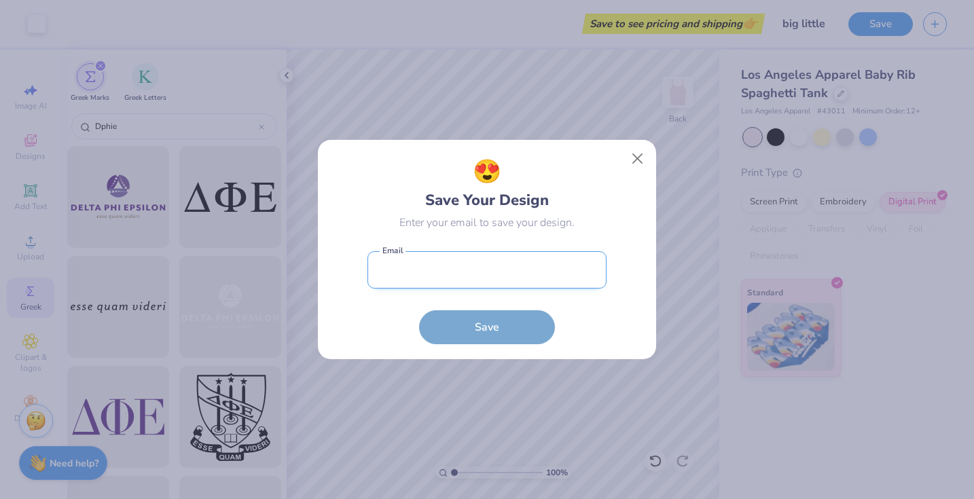
click at [497, 270] on input "email" at bounding box center [487, 269] width 239 height 37
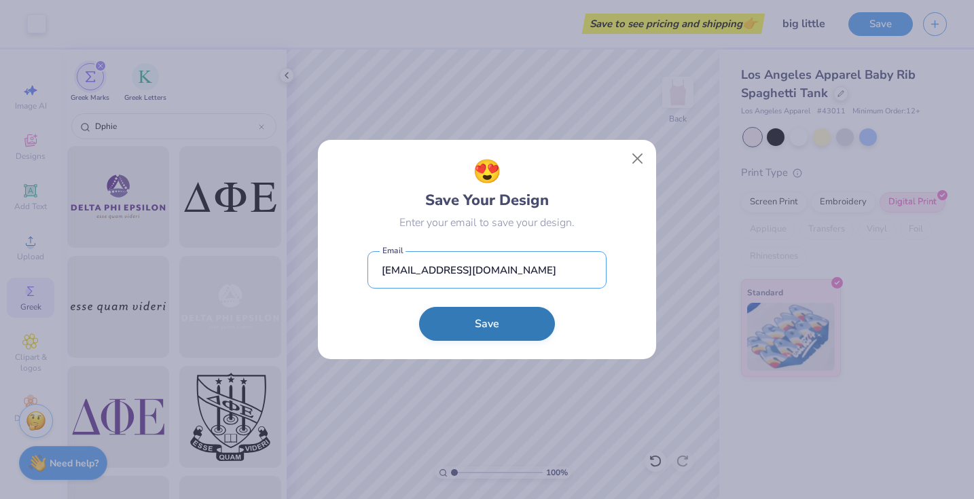
type input "annabellenapolitano@yahoo.com"
click at [440, 334] on button "Save" at bounding box center [487, 324] width 136 height 34
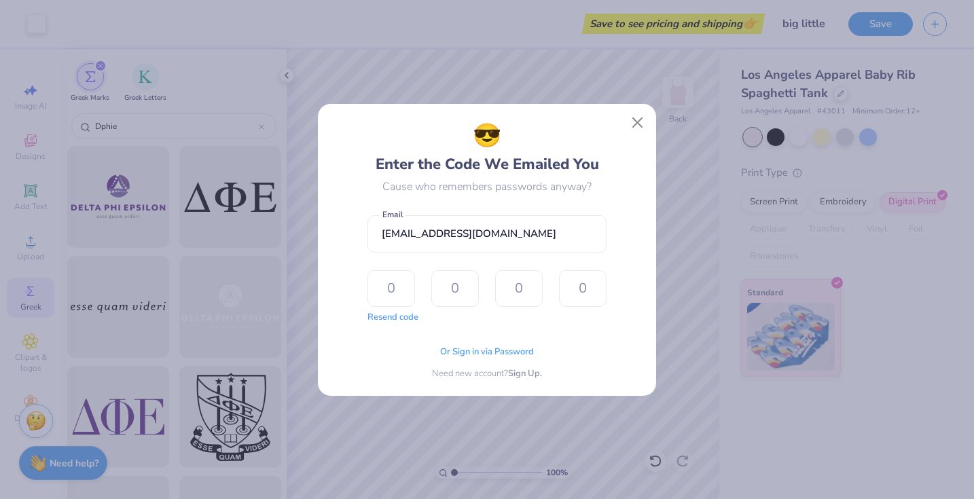
click at [495, 371] on div "Need new account? Sign Up." at bounding box center [487, 375] width 110 height 14
click at [492, 359] on div "Or Sign in via Password" at bounding box center [487, 353] width 94 height 14
click at [490, 353] on span "Or Sign in via Password" at bounding box center [487, 351] width 94 height 14
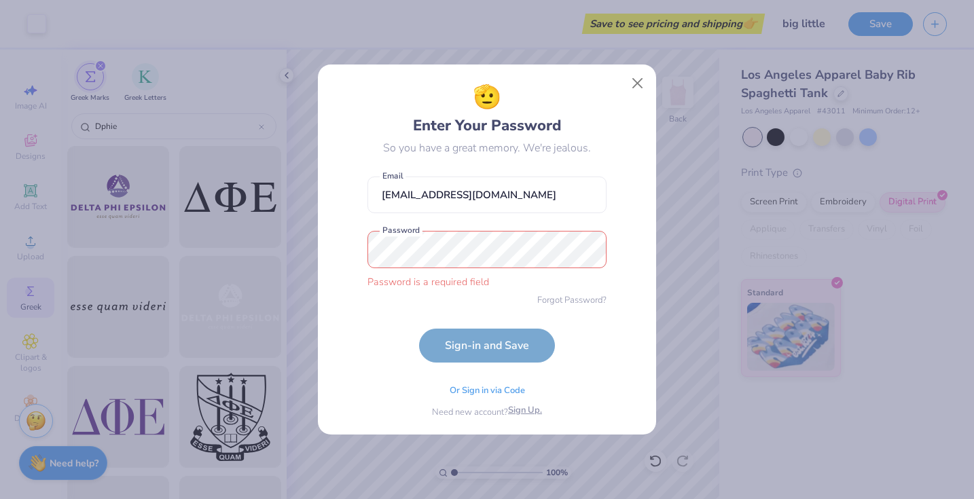
click at [528, 406] on span "Sign Up." at bounding box center [525, 411] width 34 height 14
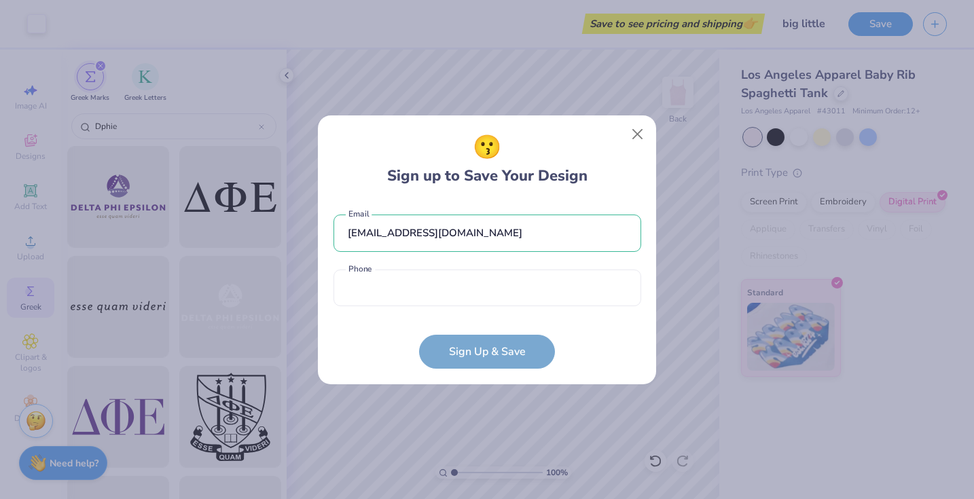
click at [496, 319] on form "annabellenapolitano@yahoo.com Email Phone is a required field Phone Sign Up & S…" at bounding box center [488, 285] width 308 height 168
type input "(508) 241-5343"
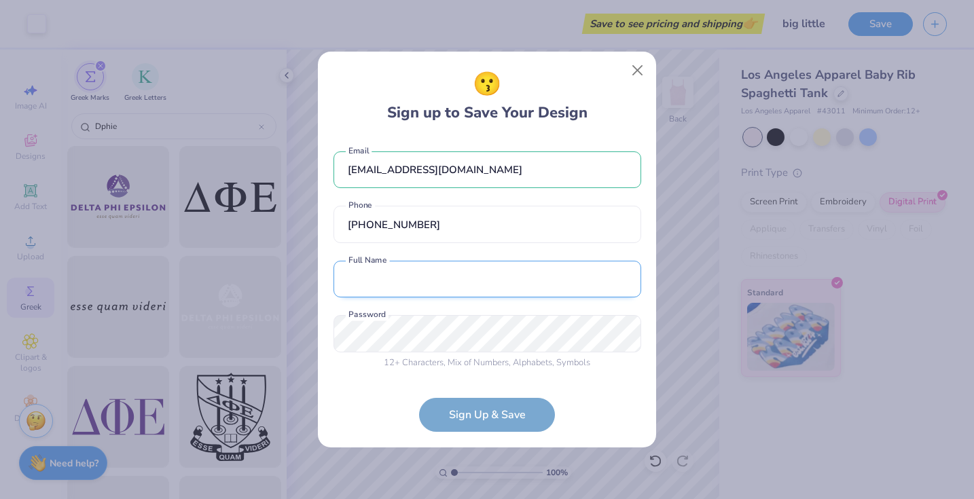
type input "Annabelle Napolitano"
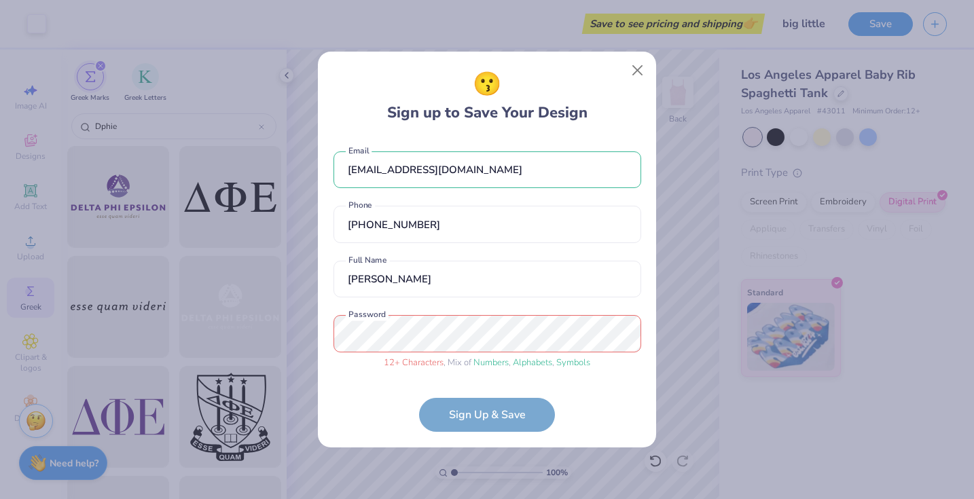
click at [512, 426] on form "annabellenapolitano@yahoo.com Email (508) 241-5343 Phone Annabelle Napolitano F…" at bounding box center [488, 285] width 308 height 295
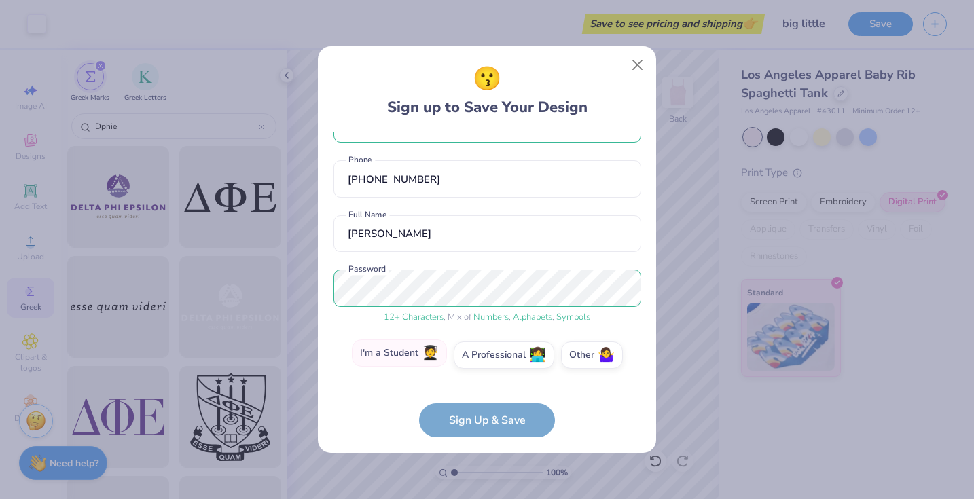
click at [418, 360] on label "I'm a Student 🧑‍🎓" at bounding box center [399, 353] width 95 height 27
click at [483, 395] on input "I'm a Student 🧑‍🎓" at bounding box center [487, 399] width 9 height 9
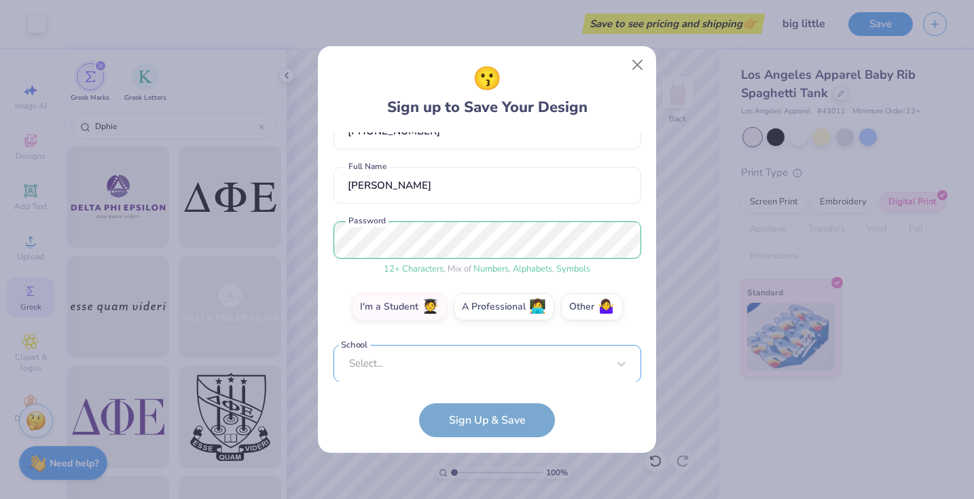
click at [452, 363] on div "Select..." at bounding box center [488, 363] width 308 height 37
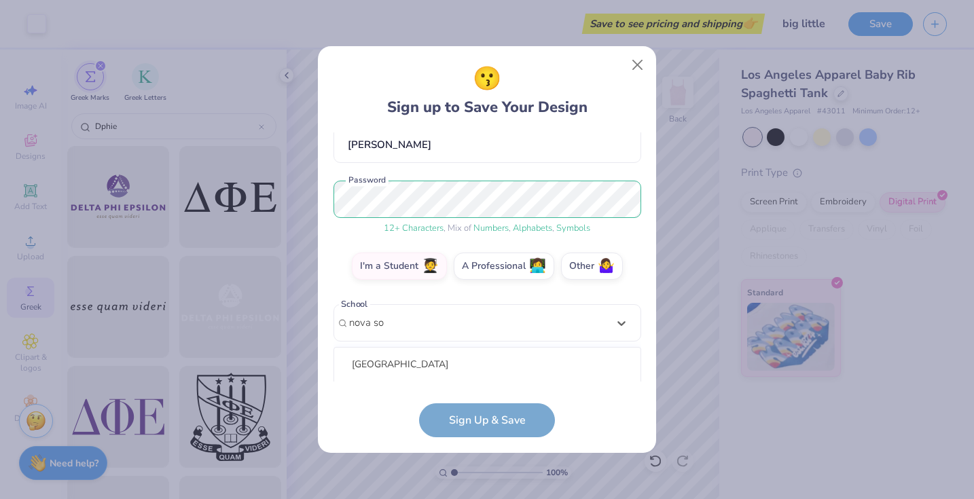
scroll to position [299, 0]
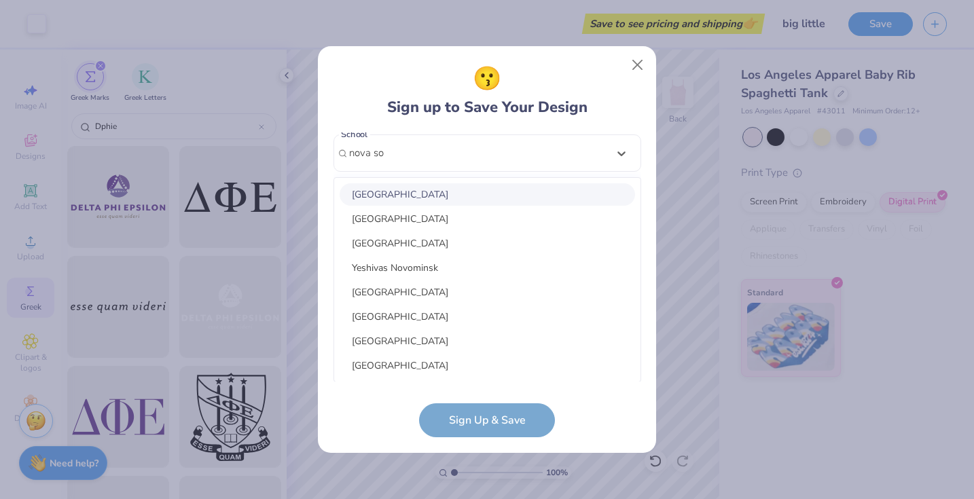
click at [484, 195] on div "Nova Southeastern University" at bounding box center [487, 194] width 295 height 22
type input "nova so"
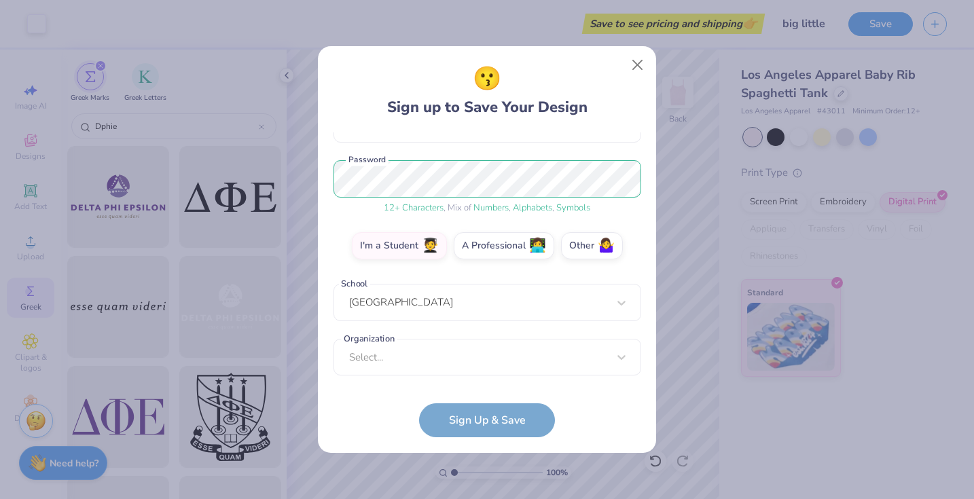
scroll to position [149, 0]
click at [446, 358] on div "Select..." at bounding box center [488, 357] width 308 height 37
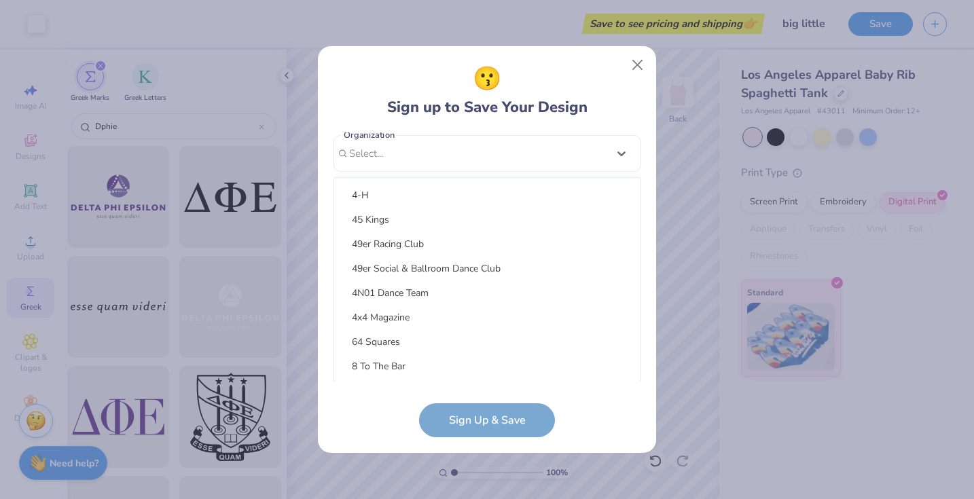
scroll to position [256, 0]
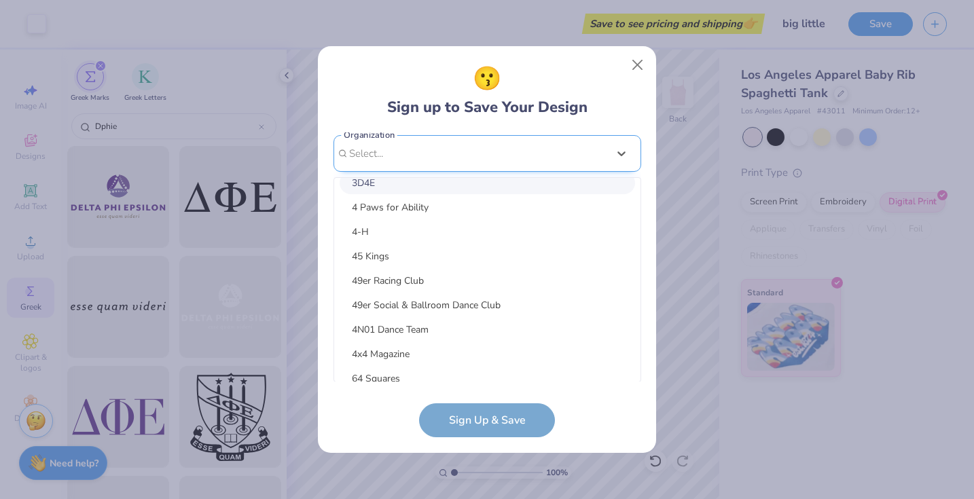
click at [519, 143] on div "annabellenapolitano@yahoo.com Email (508) 241-5343 Phone Annabelle Napolitano F…" at bounding box center [488, 257] width 308 height 250
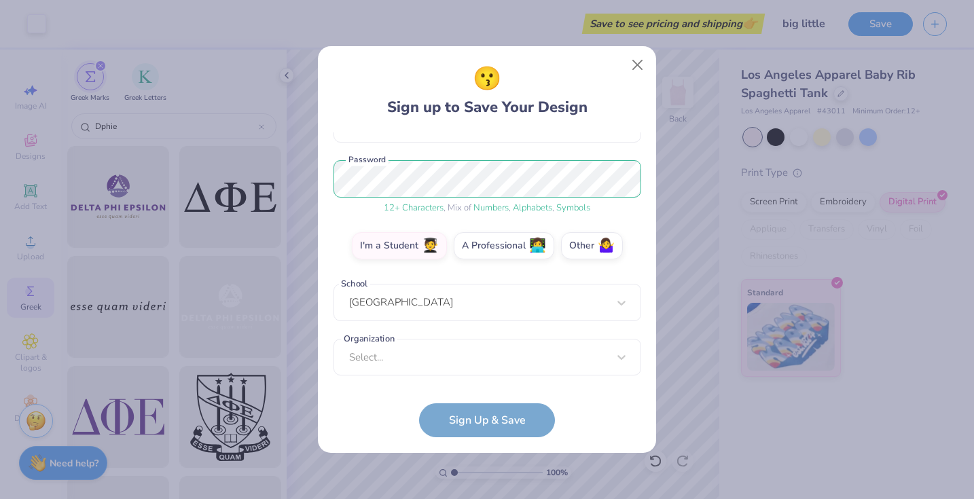
click at [463, 412] on form "annabellenapolitano@yahoo.com Email (508) 241-5343 Phone Annabelle Napolitano F…" at bounding box center [488, 285] width 308 height 306
click at [461, 361] on div "Select..." at bounding box center [488, 357] width 308 height 37
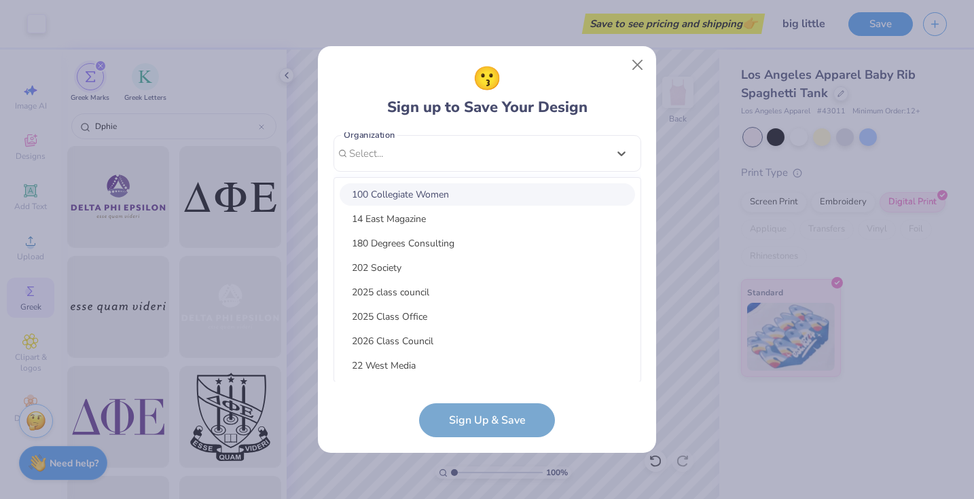
click at [484, 197] on div "100 Collegiate Women" at bounding box center [487, 194] width 295 height 22
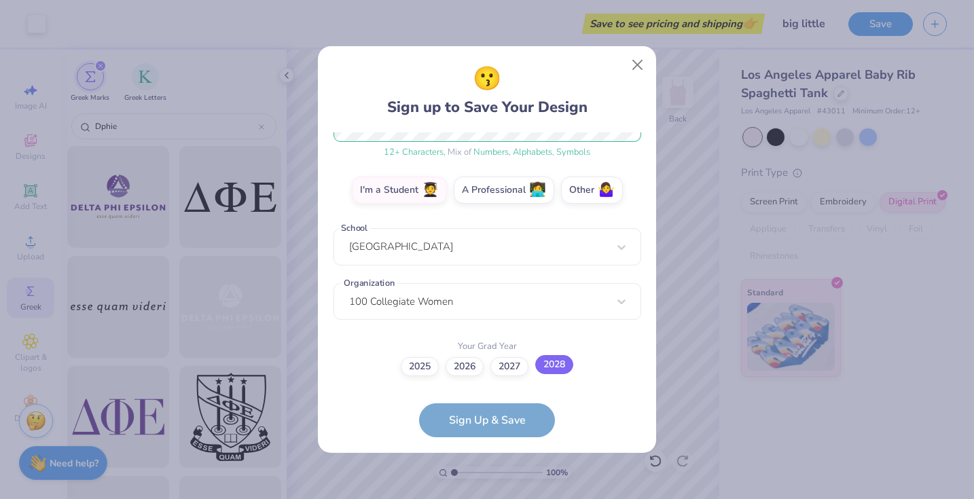
click at [548, 368] on label "2028" at bounding box center [554, 364] width 38 height 19
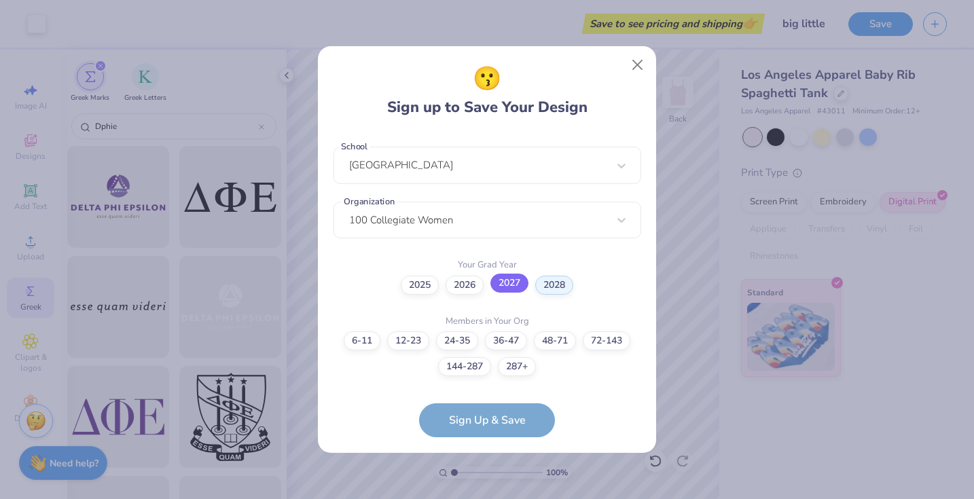
click at [502, 290] on label "2027" at bounding box center [509, 283] width 38 height 19
click at [490, 368] on label "144-287" at bounding box center [464, 364] width 53 height 19
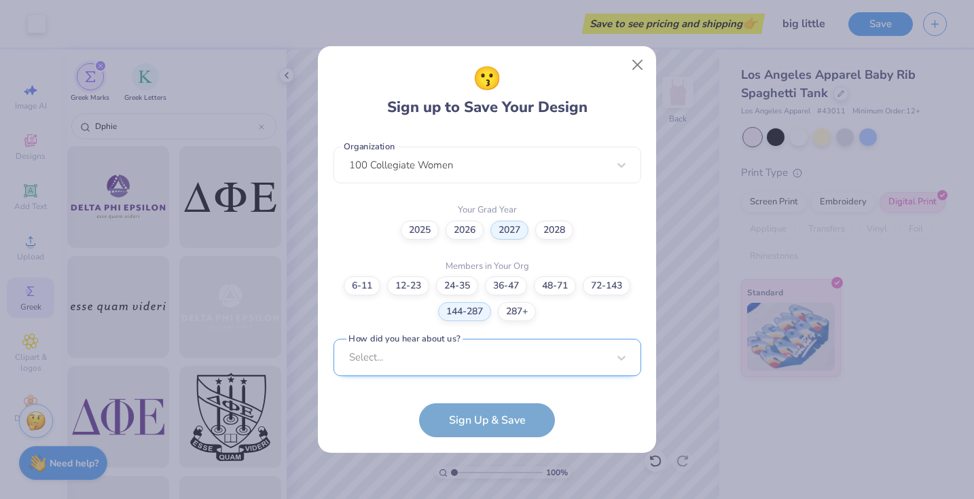
click at [472, 362] on div "Select..." at bounding box center [488, 357] width 308 height 37
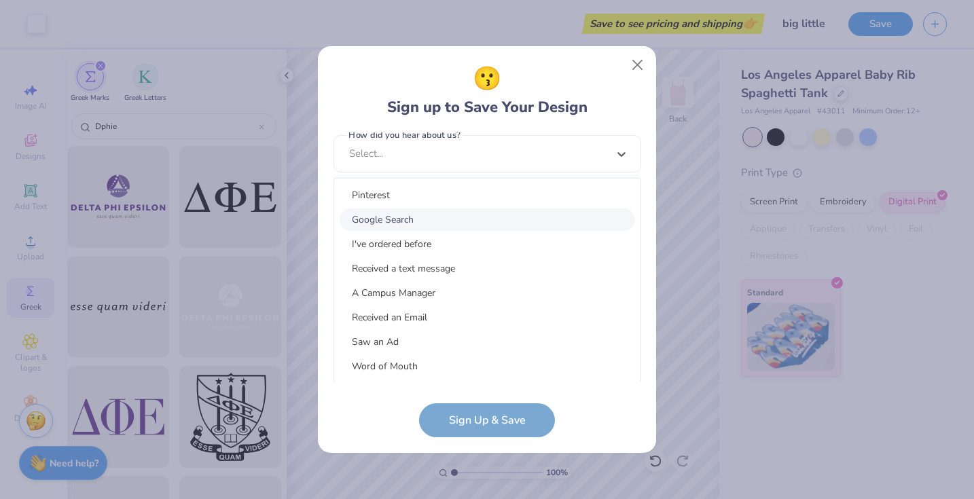
click at [469, 217] on div "Google Search" at bounding box center [487, 220] width 295 height 22
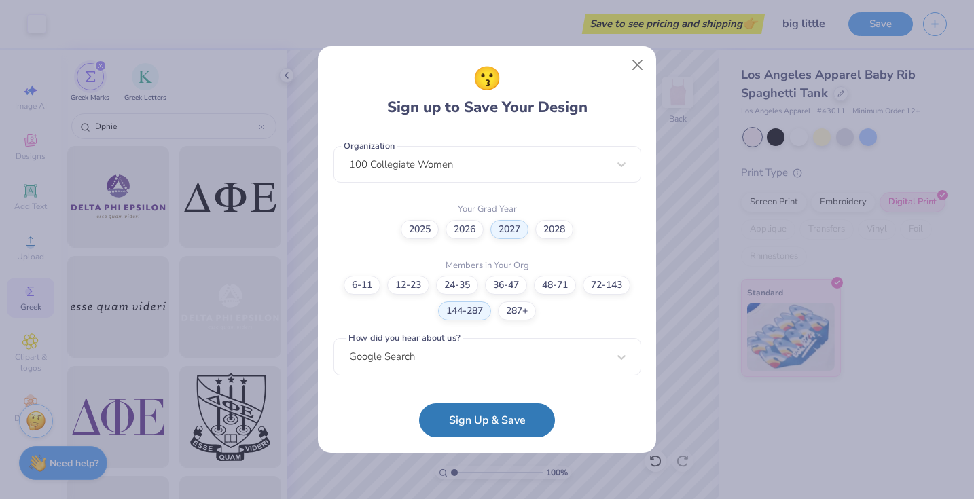
scroll to position [342, 0]
click at [493, 410] on button "Sign Up & Save" at bounding box center [487, 417] width 136 height 34
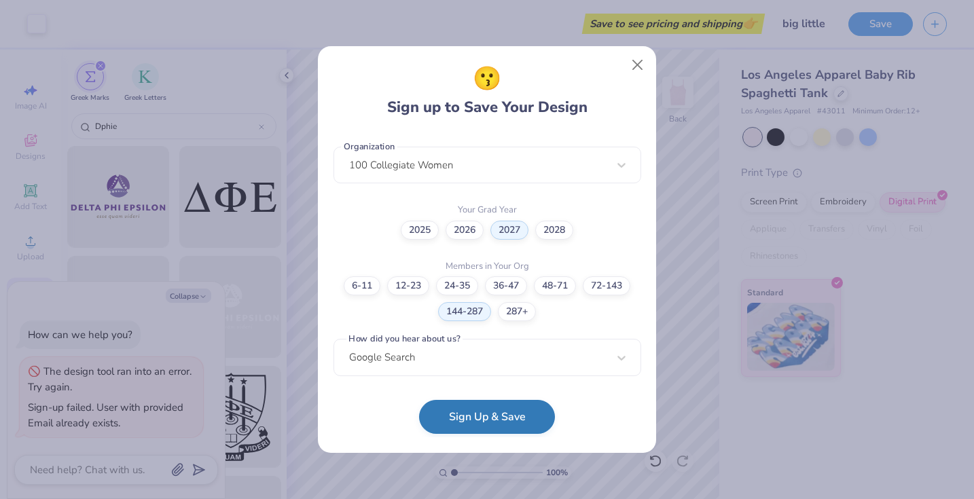
click at [493, 410] on button "Sign Up & Save" at bounding box center [487, 417] width 136 height 34
type textarea "x"
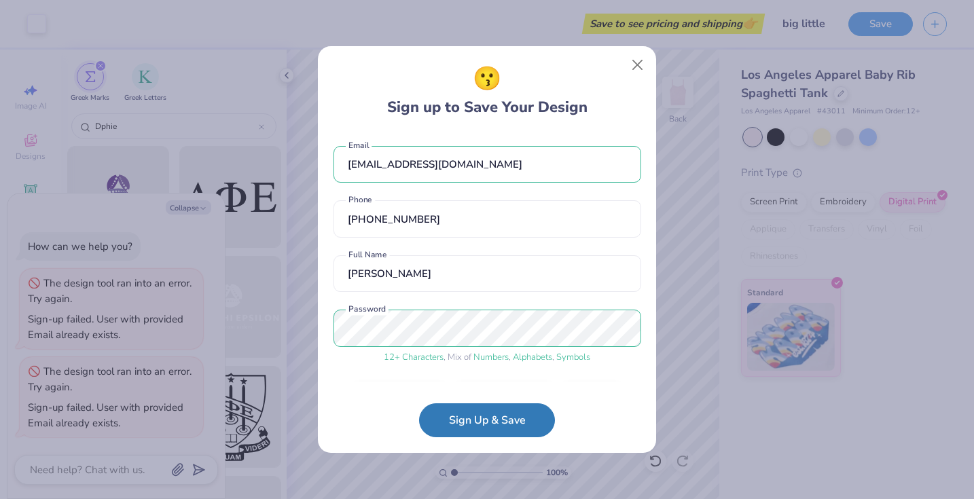
scroll to position [0, 0]
click at [632, 62] on button "Close" at bounding box center [638, 65] width 26 height 26
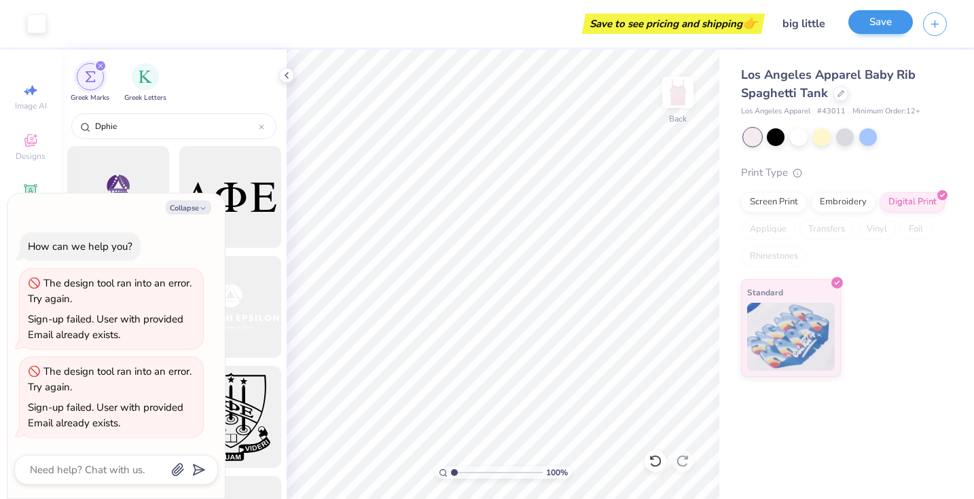
click at [869, 28] on button "Save" at bounding box center [880, 22] width 65 height 24
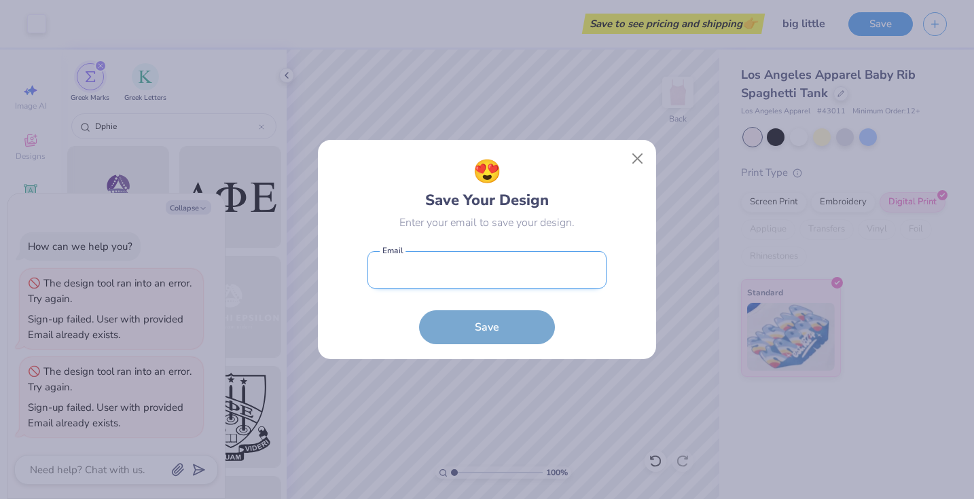
click at [529, 251] on form "Email is a required field Email Save" at bounding box center [487, 295] width 239 height 100
click at [526, 262] on input "email" at bounding box center [487, 269] width 239 height 37
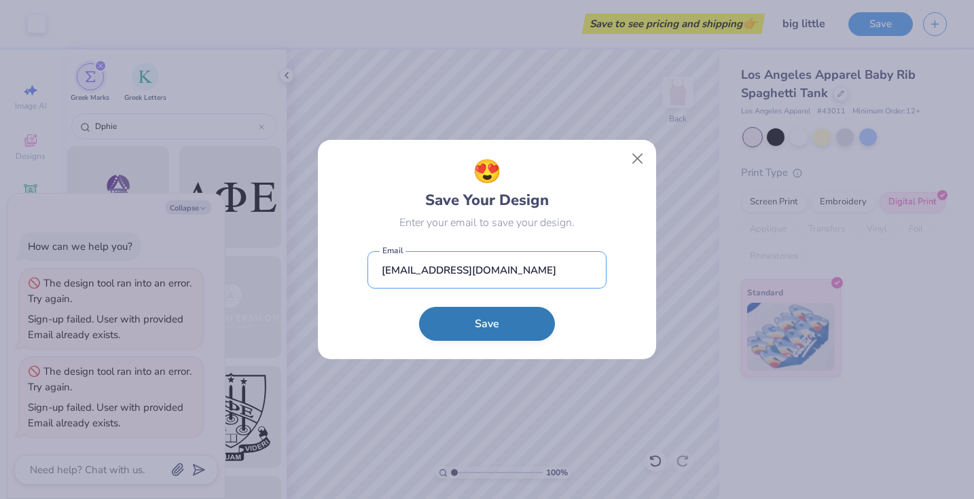
type input "annabellenapolitano@yahoo.com"
click at [505, 323] on button "Save" at bounding box center [487, 324] width 136 height 34
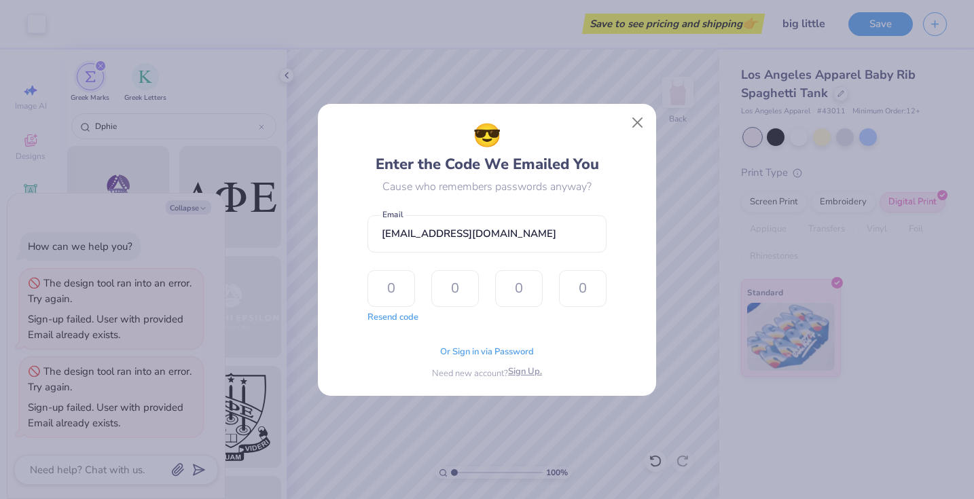
click at [528, 371] on span "Sign Up." at bounding box center [525, 372] width 34 height 14
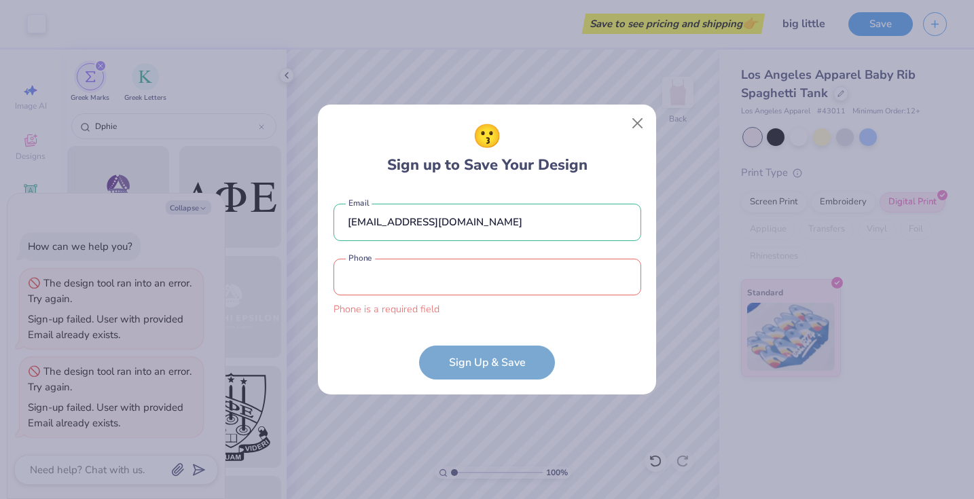
click at [514, 289] on input "tel" at bounding box center [488, 277] width 308 height 37
click at [640, 126] on button "Close" at bounding box center [638, 123] width 26 height 26
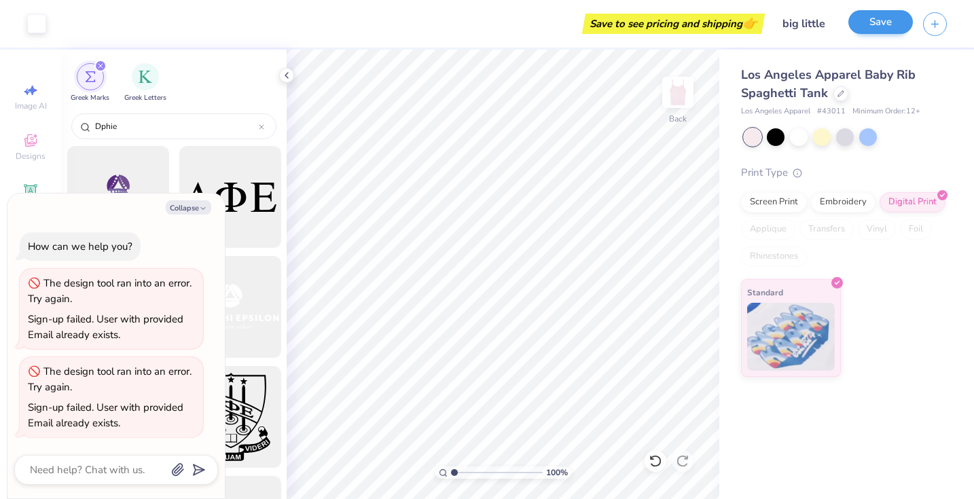
click at [878, 18] on button "Save" at bounding box center [880, 22] width 65 height 24
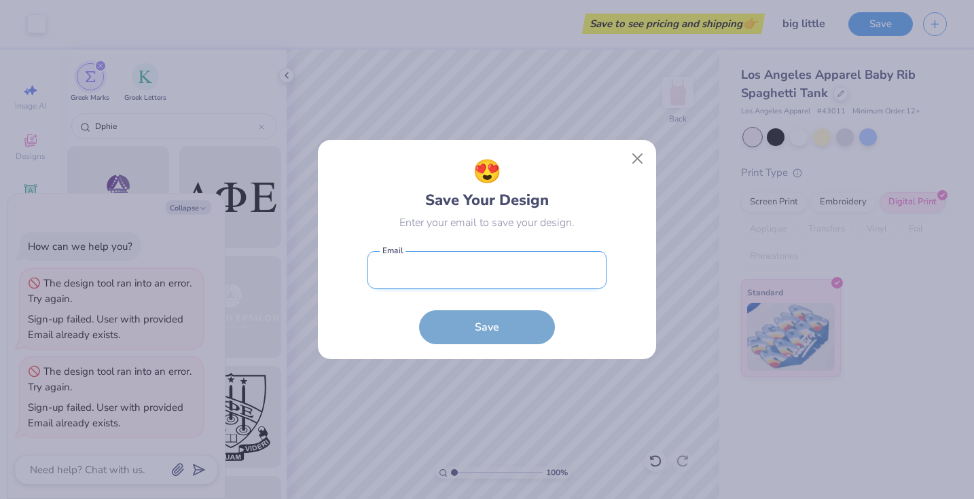
click at [430, 267] on input "email" at bounding box center [487, 269] width 239 height 37
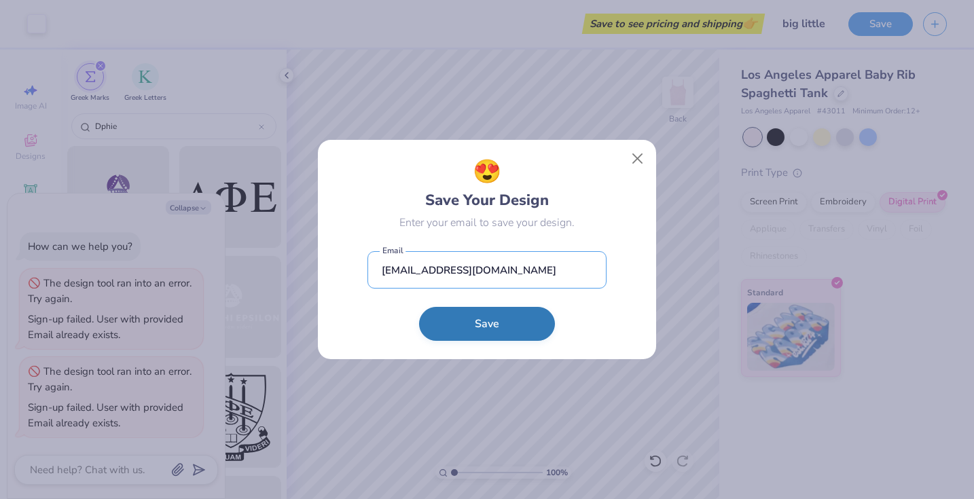
type input "annabellenapolitano@yahoo.com"
click at [450, 317] on button "Save" at bounding box center [487, 324] width 136 height 34
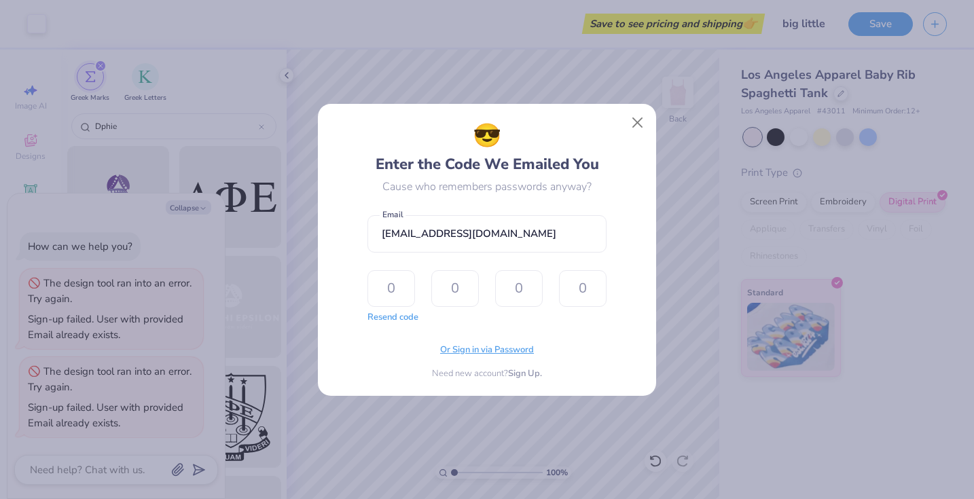
click at [509, 355] on span "Or Sign in via Password" at bounding box center [487, 351] width 94 height 14
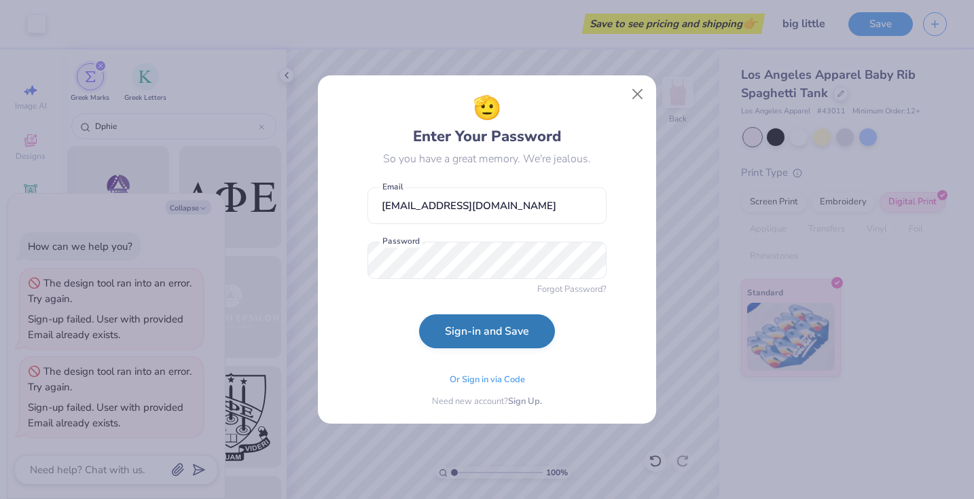
click at [525, 329] on button "Sign-in and Save" at bounding box center [487, 332] width 136 height 34
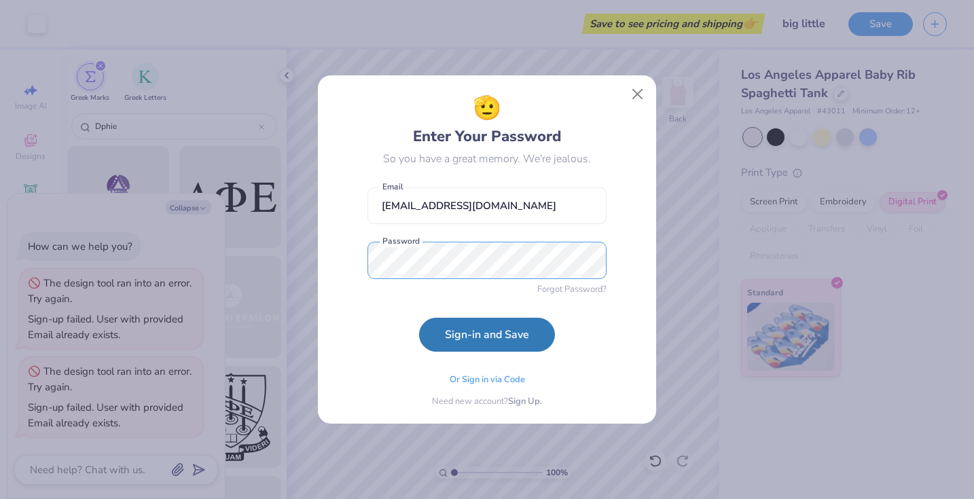
click at [487, 335] on button "Sign-in and Save" at bounding box center [487, 335] width 136 height 34
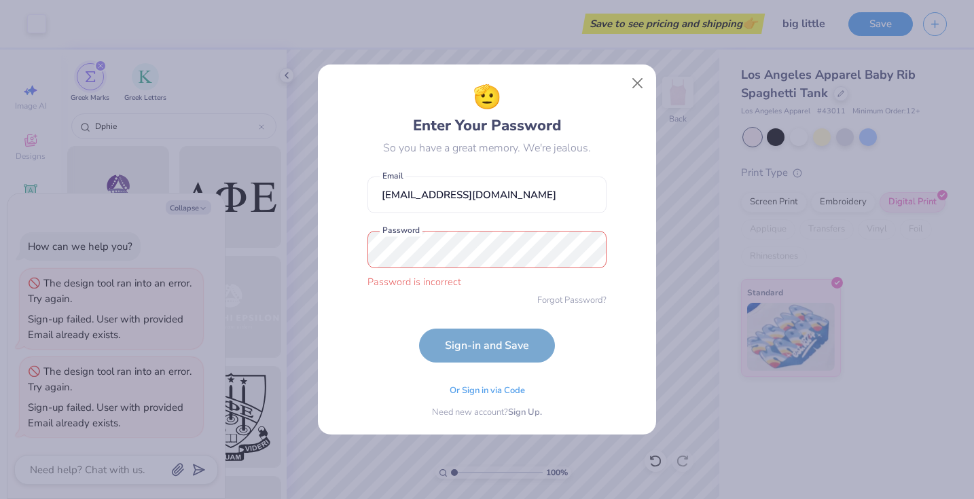
click at [575, 292] on form "annabellenapolitano@yahoo.com Email Password is incorrect Password Forgot Passw…" at bounding box center [487, 266] width 239 height 193
click at [575, 297] on span "Forgot Password?" at bounding box center [571, 299] width 69 height 14
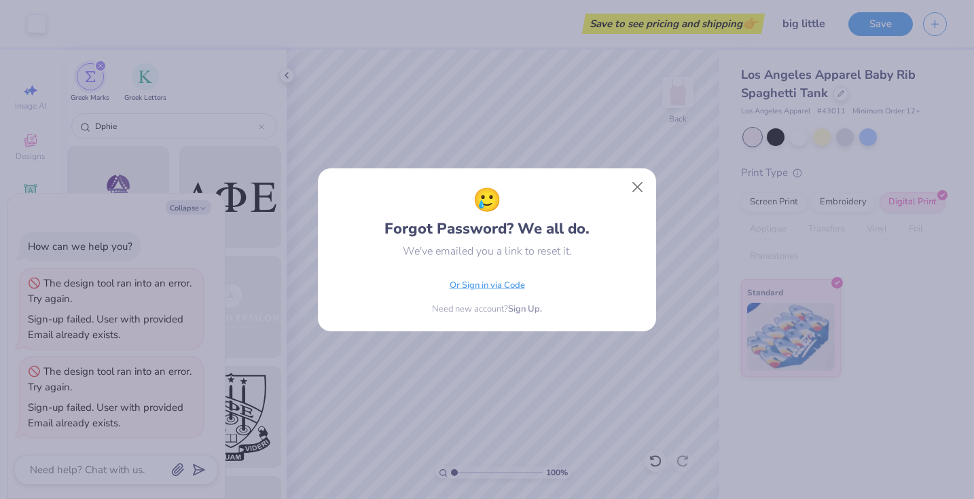
click at [508, 289] on span "Or Sign in via Code" at bounding box center [487, 286] width 75 height 14
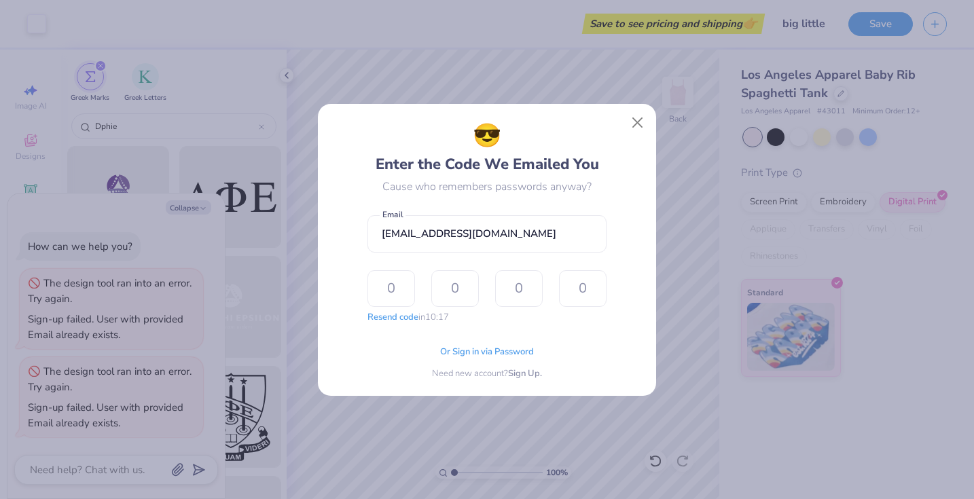
type input "2"
type input "4"
type input "0"
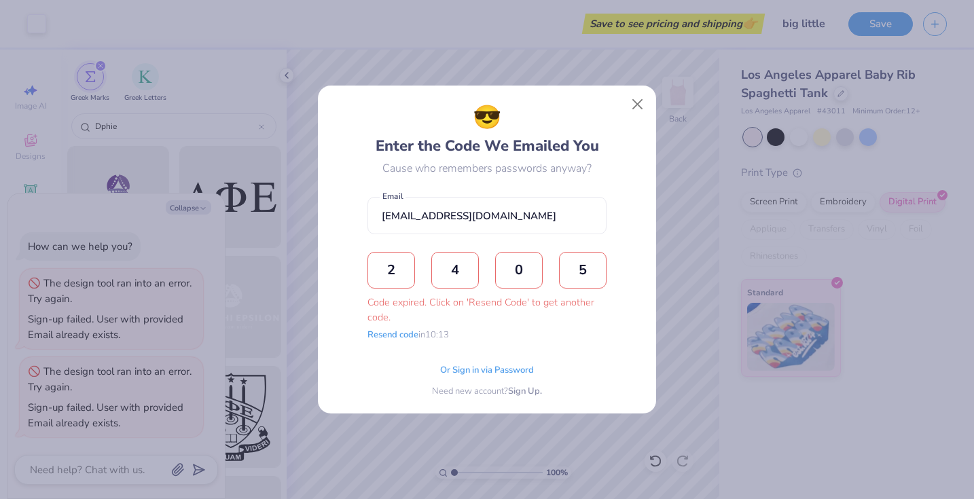
type input "5"
click at [631, 106] on button "Close" at bounding box center [638, 105] width 26 height 26
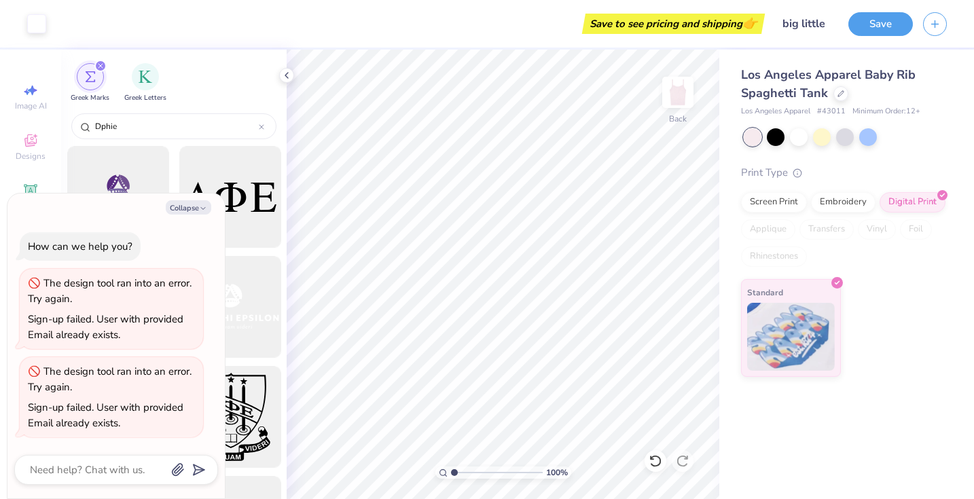
type textarea "x"
